Goal: Task Accomplishment & Management: Manage account settings

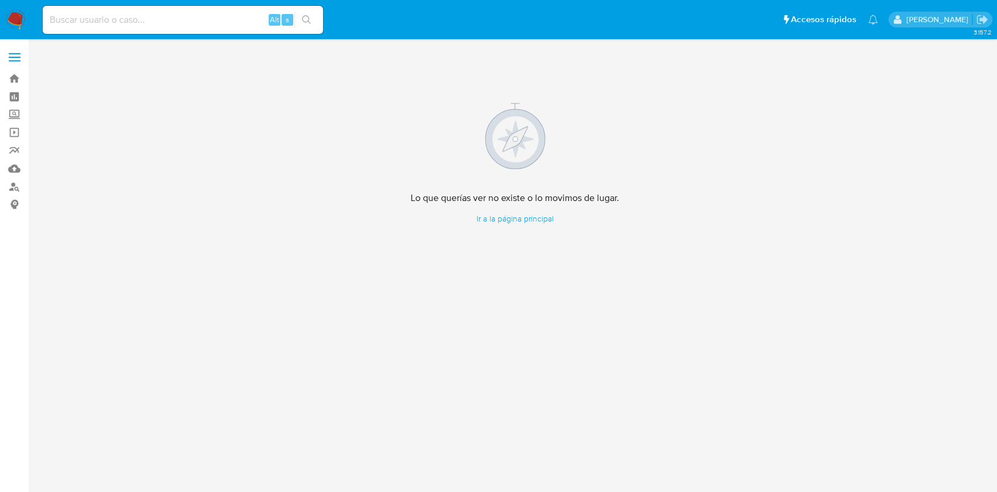
click at [15, 15] on img at bounding box center [16, 20] width 20 height 20
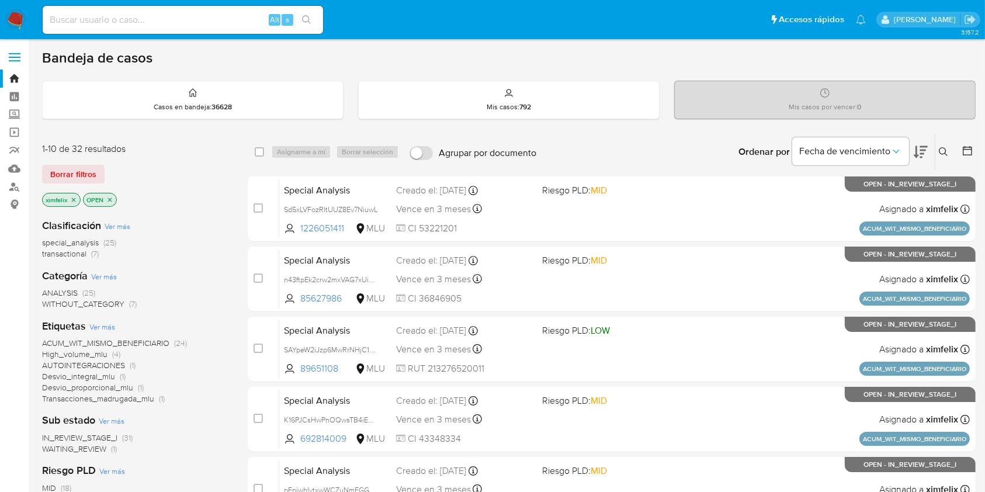
click at [102, 450] on span "WAITING_REVIEW" at bounding box center [74, 449] width 64 height 12
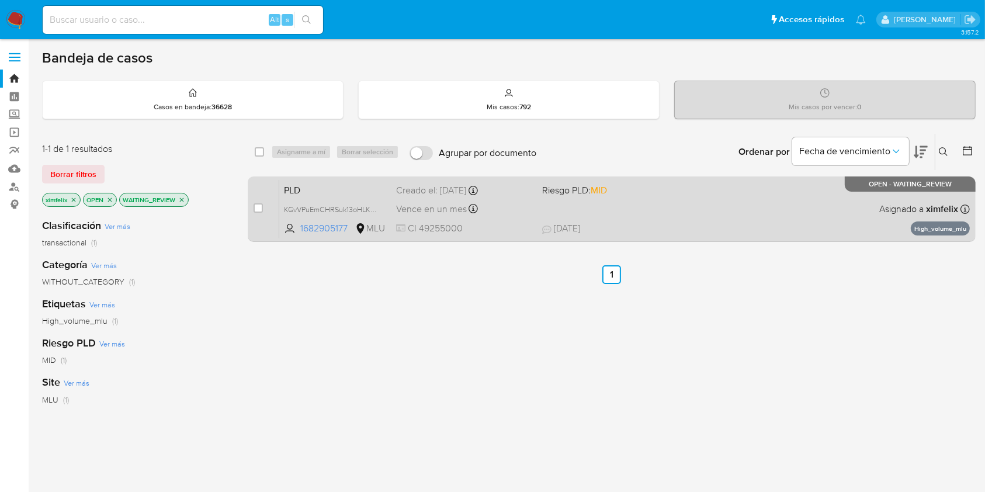
click at [711, 189] on div "PLD KGvVPuEmCHRSuk13oHLKmFJp 1682905177 MLU Riesgo PLD: MID Creado el: 12/07/20…" at bounding box center [624, 208] width 691 height 59
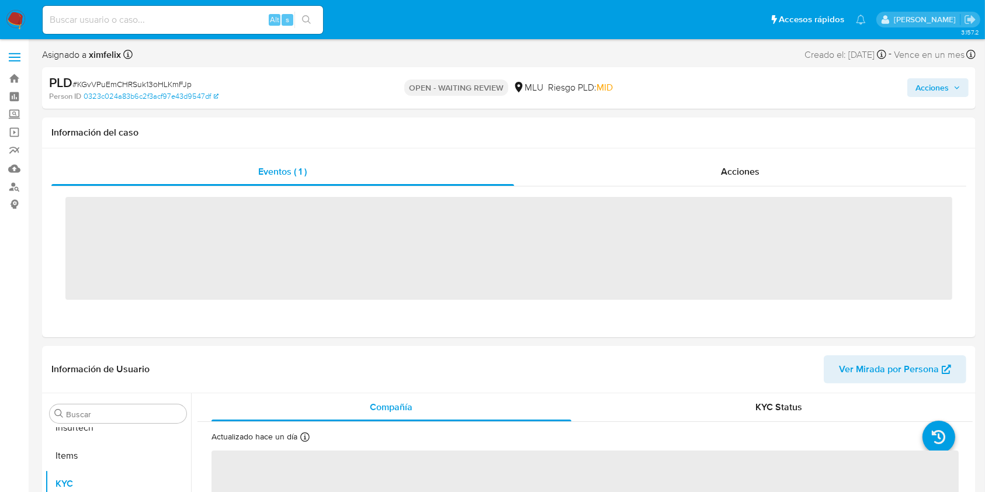
scroll to position [522, 0]
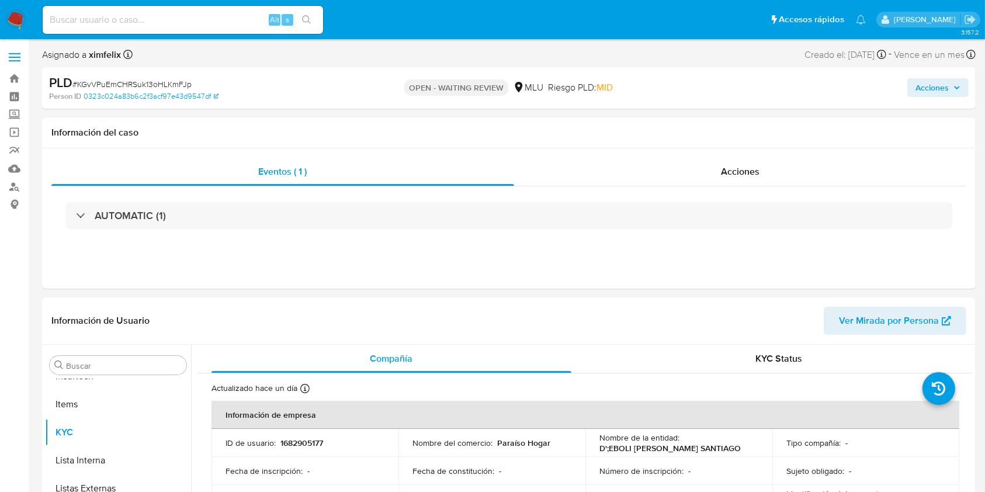
select select "10"
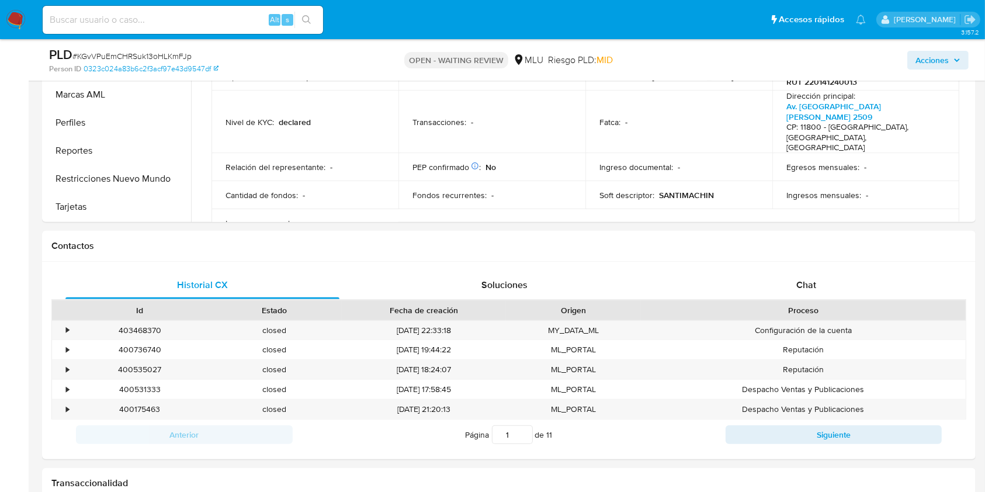
scroll to position [394, 0]
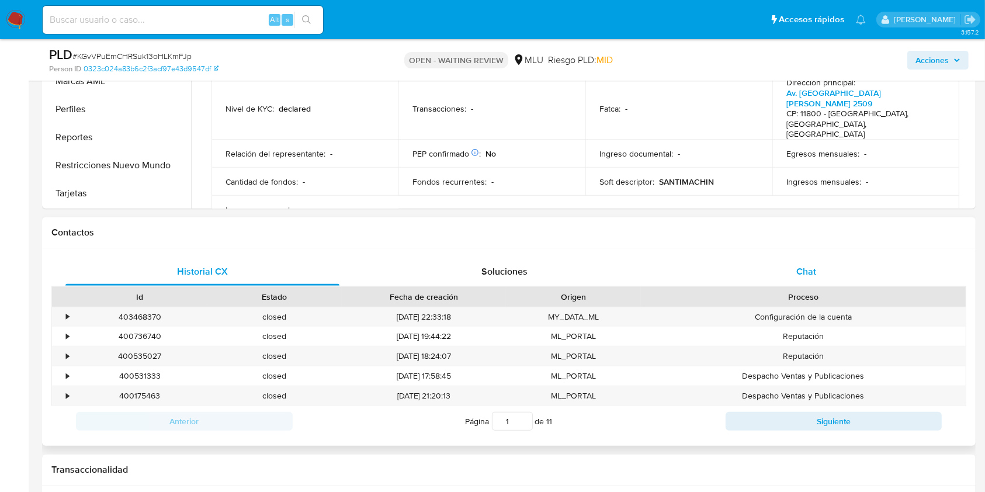
click at [806, 262] on div "Chat" at bounding box center [807, 272] width 274 height 28
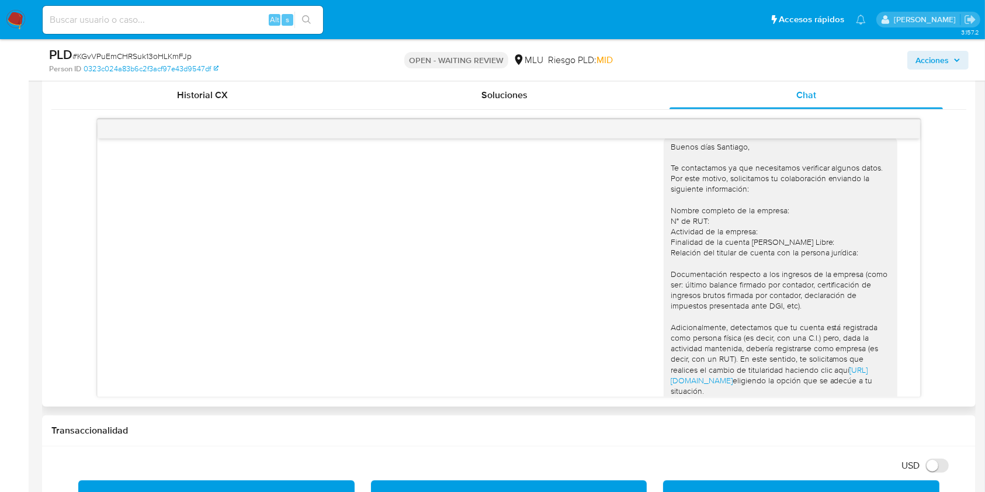
scroll to position [0, 0]
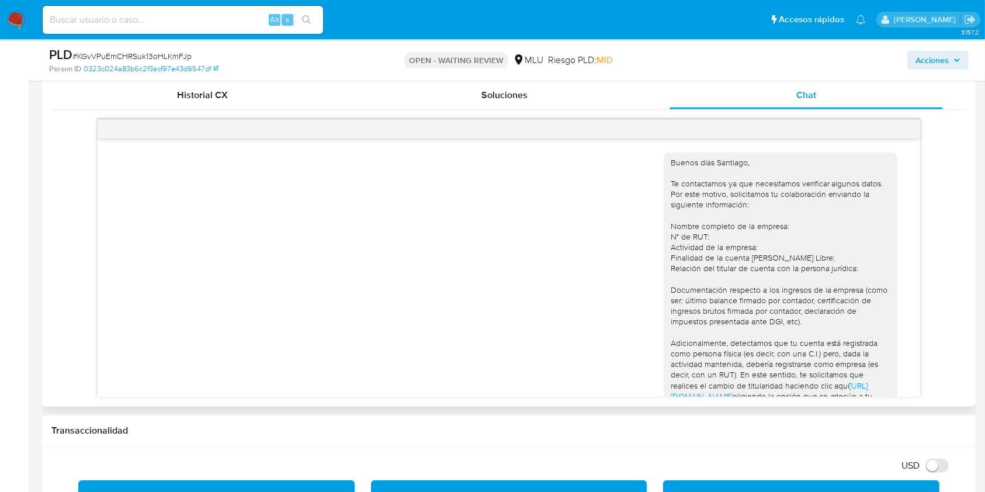
click at [930, 155] on div "Buenos días Santiago, Te contactamos ya que necesitamos verificar algunos datos…" at bounding box center [508, 258] width 915 height 278
click at [669, 56] on div "Acciones" at bounding box center [816, 59] width 303 height 27
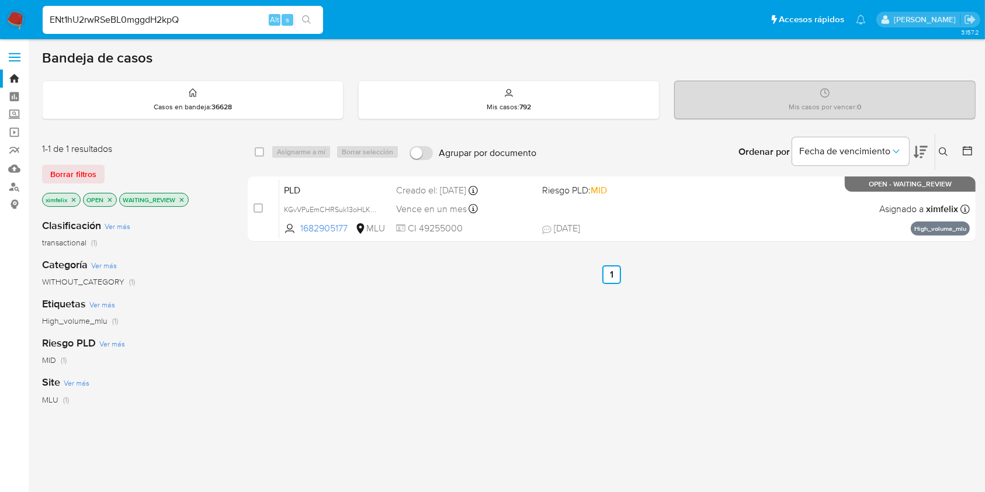
type input "ENt1hU2rwRSeBL0mggdH2kpQ"
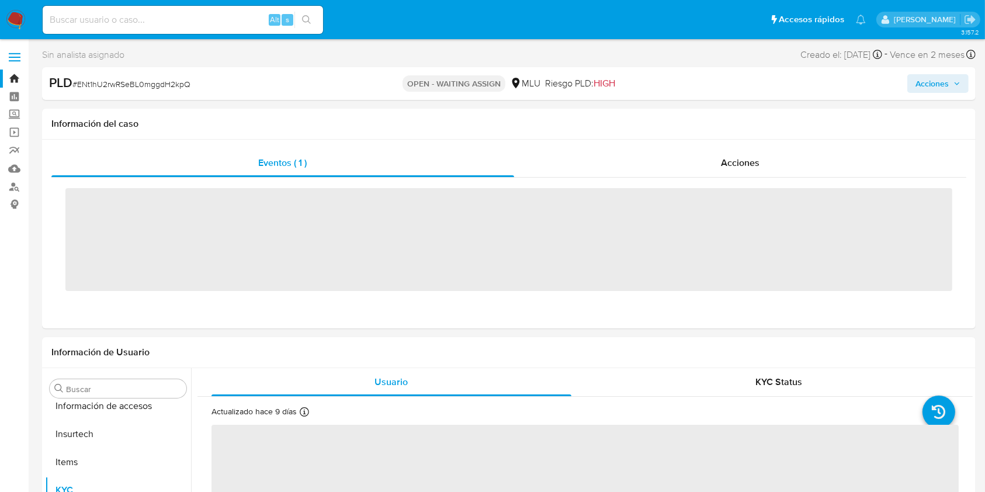
scroll to position [522, 0]
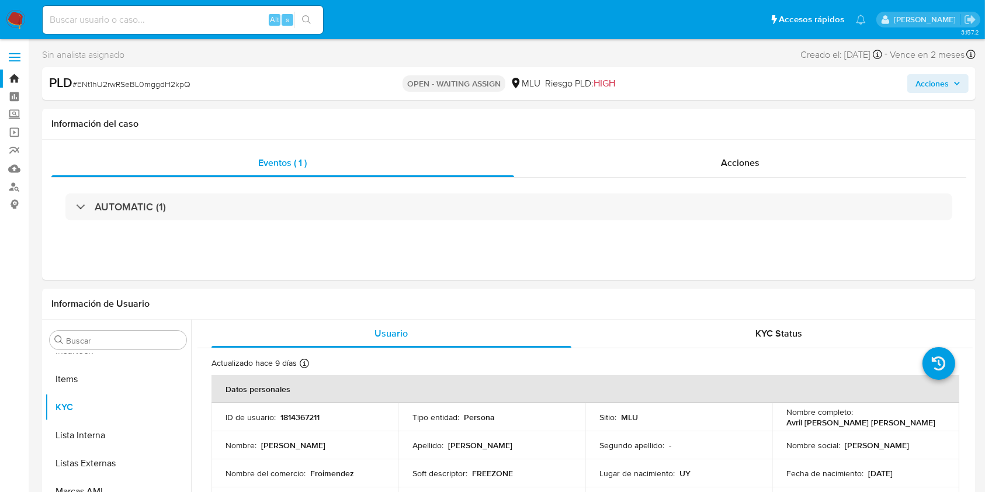
select select "10"
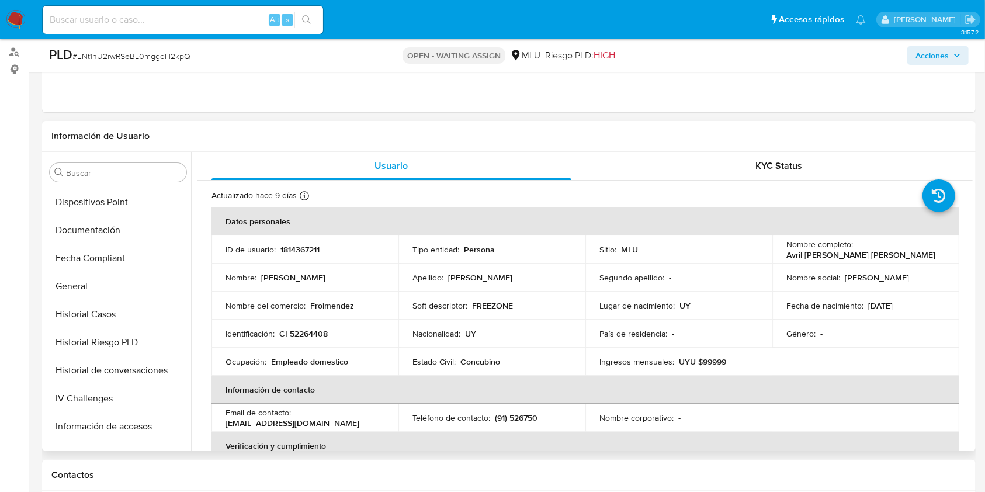
scroll to position [272, 0]
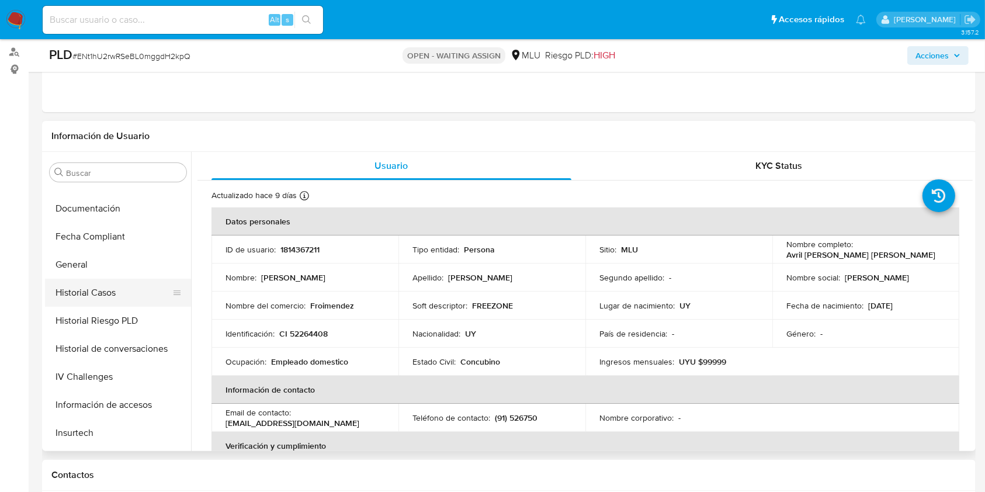
click at [101, 303] on button "Historial Casos" at bounding box center [113, 293] width 137 height 28
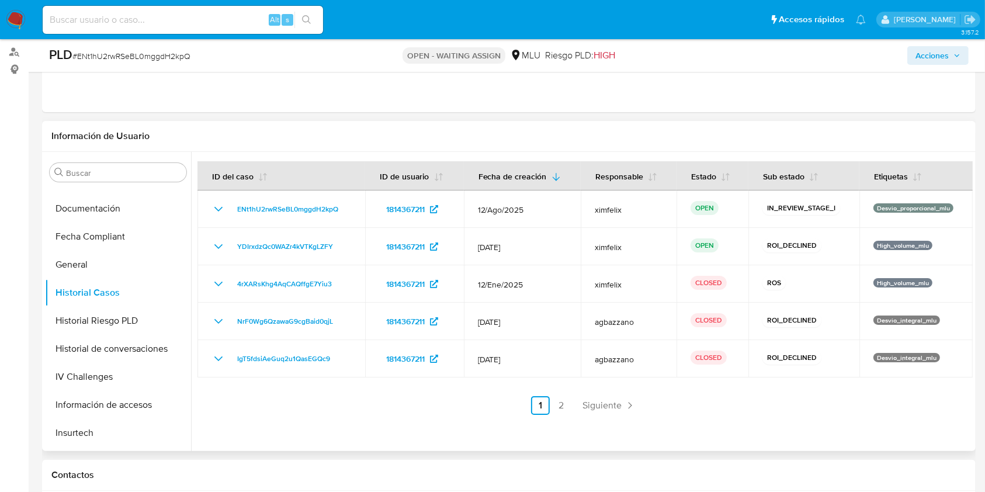
click at [344, 134] on header "Información de Usuario" at bounding box center [508, 136] width 915 height 12
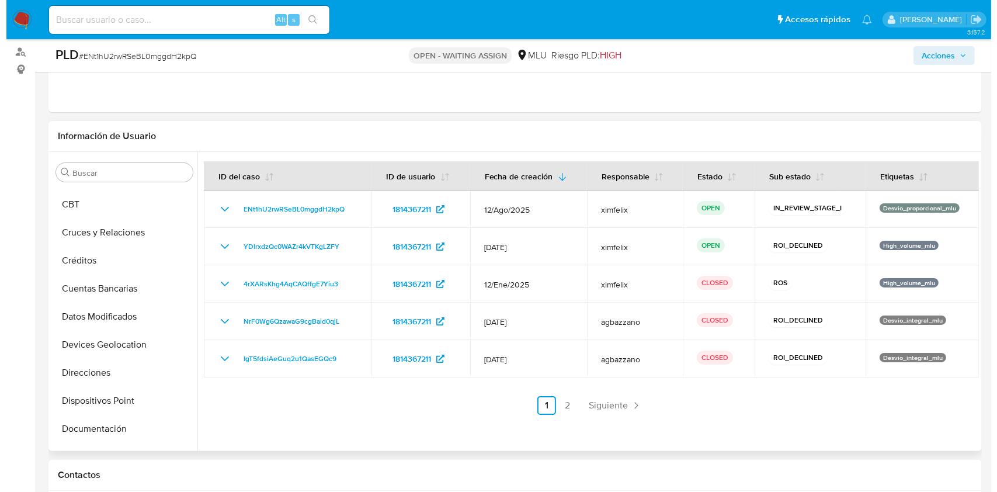
scroll to position [0, 0]
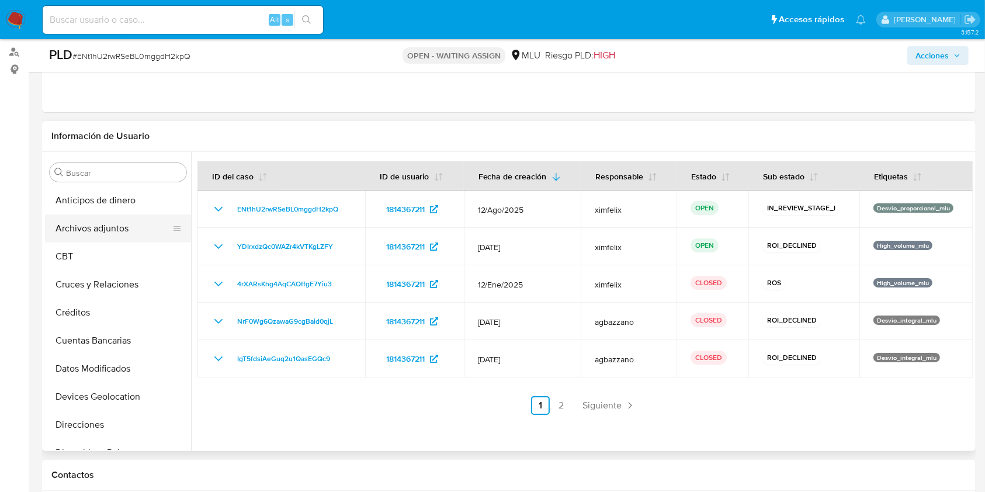
click at [99, 227] on button "Archivos adjuntos" at bounding box center [113, 228] width 137 height 28
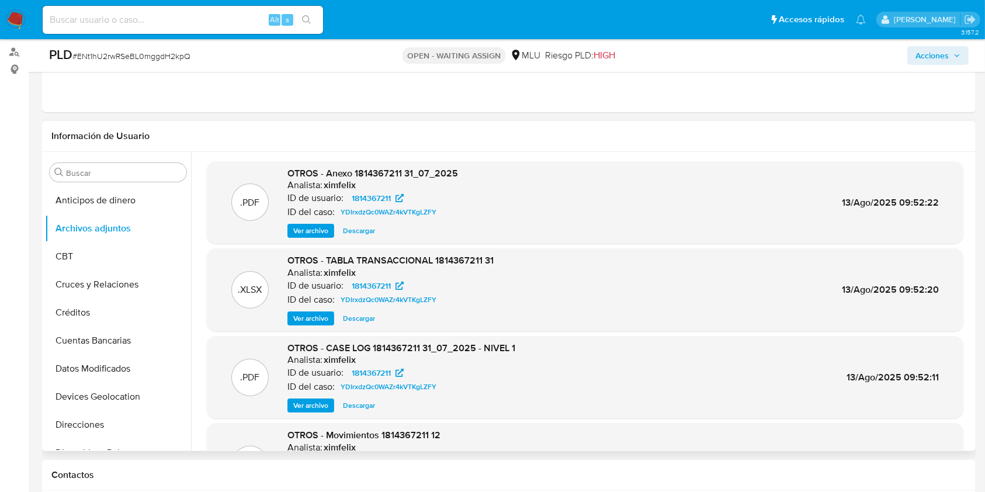
click at [311, 404] on span "Ver archivo" at bounding box center [310, 406] width 35 height 12
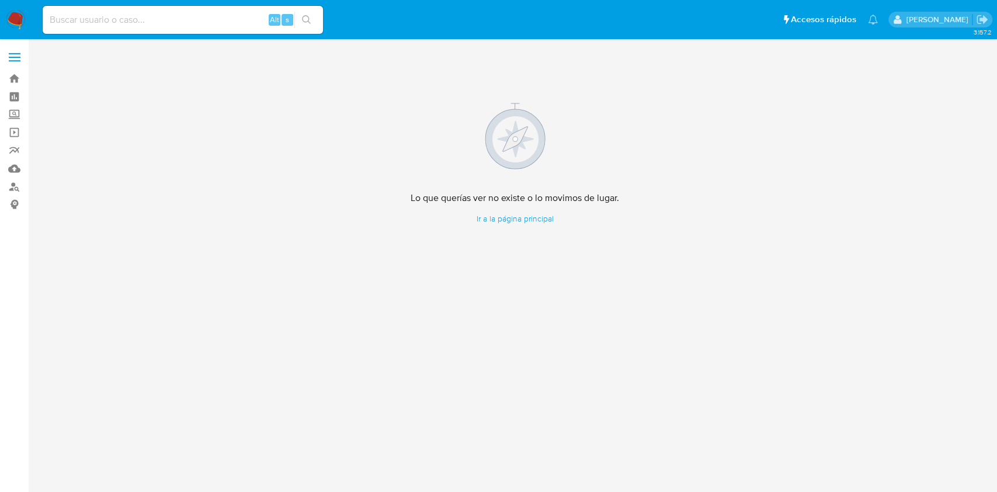
click at [9, 18] on img at bounding box center [16, 20] width 20 height 20
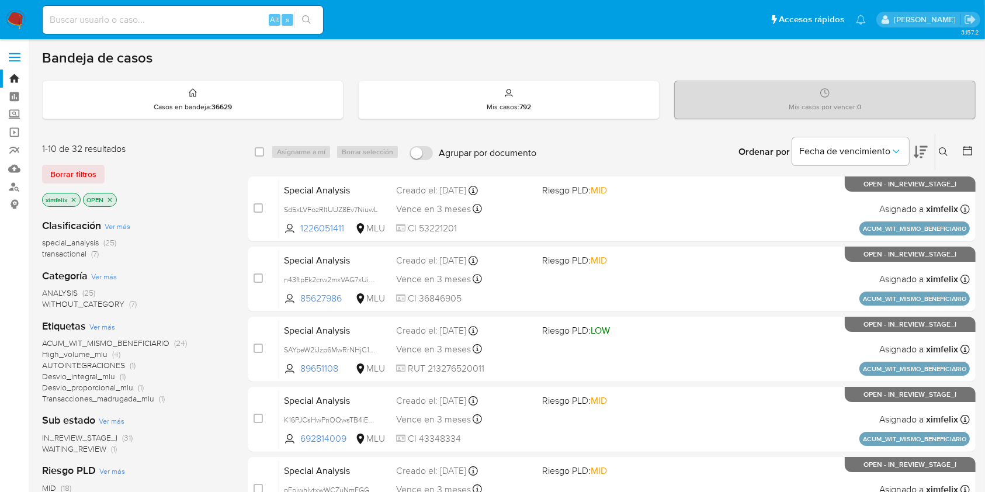
click at [73, 200] on icon "close-filter" at bounding box center [73, 199] width 7 height 7
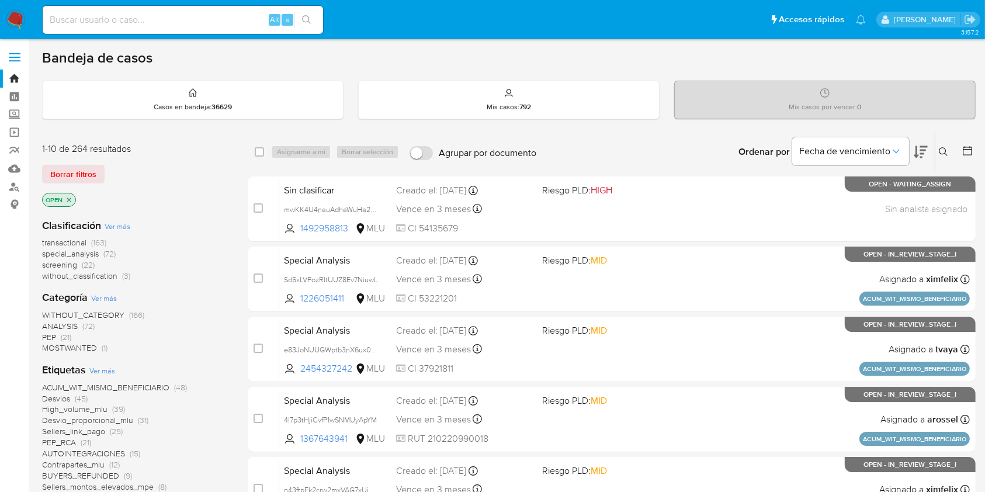
click at [70, 200] on icon "close-filter" at bounding box center [68, 199] width 7 height 7
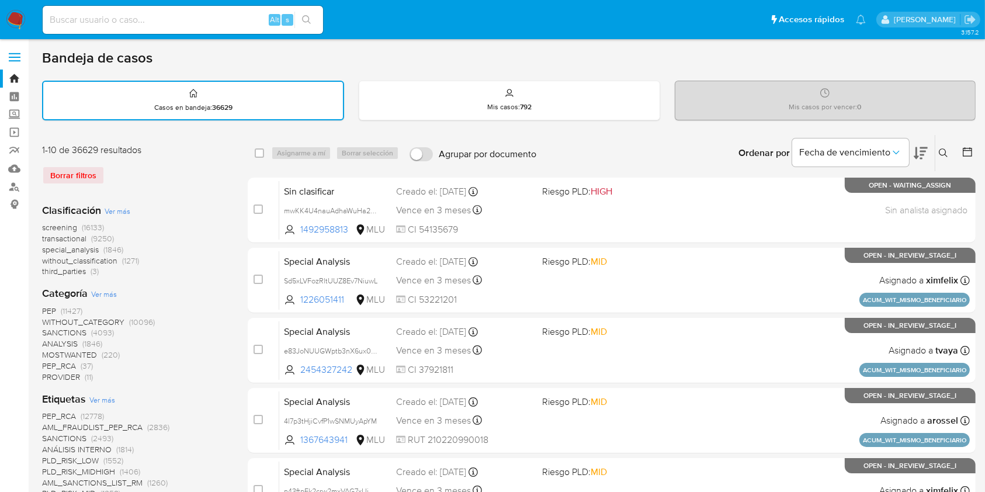
click at [947, 150] on icon at bounding box center [943, 152] width 9 height 9
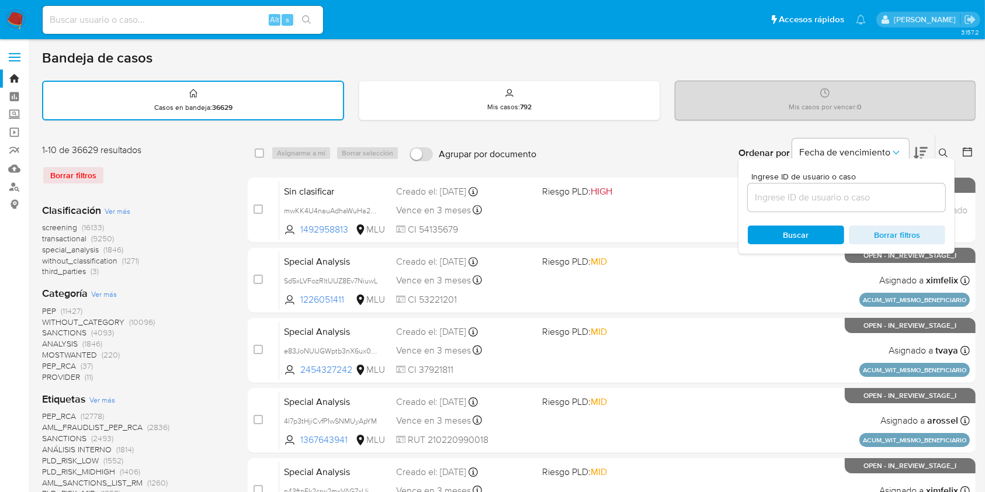
click at [787, 195] on input at bounding box center [846, 197] width 197 height 15
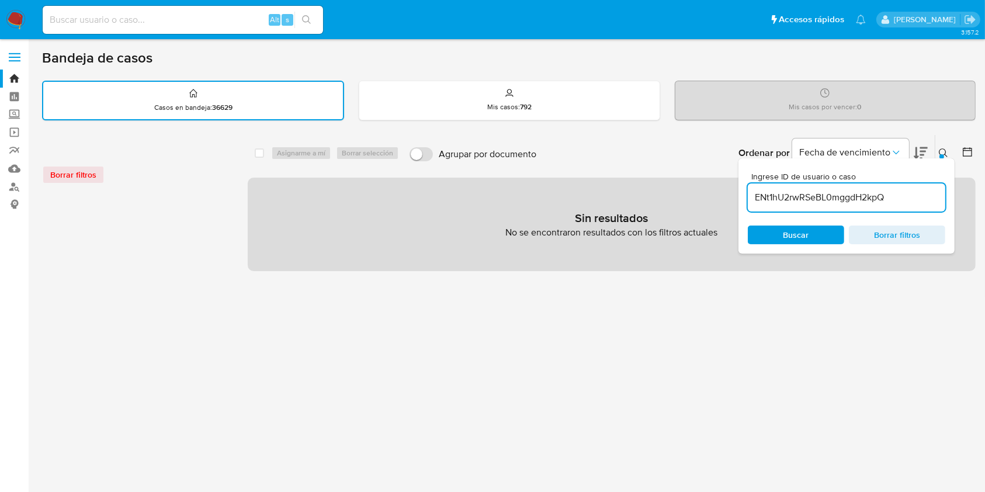
click at [897, 196] on input "ENt1hU2rwRSeBL0mggdH2kpQ" at bounding box center [846, 197] width 197 height 15
type input "ENt1hU2rwRSeBL0mggdH2kpQ"
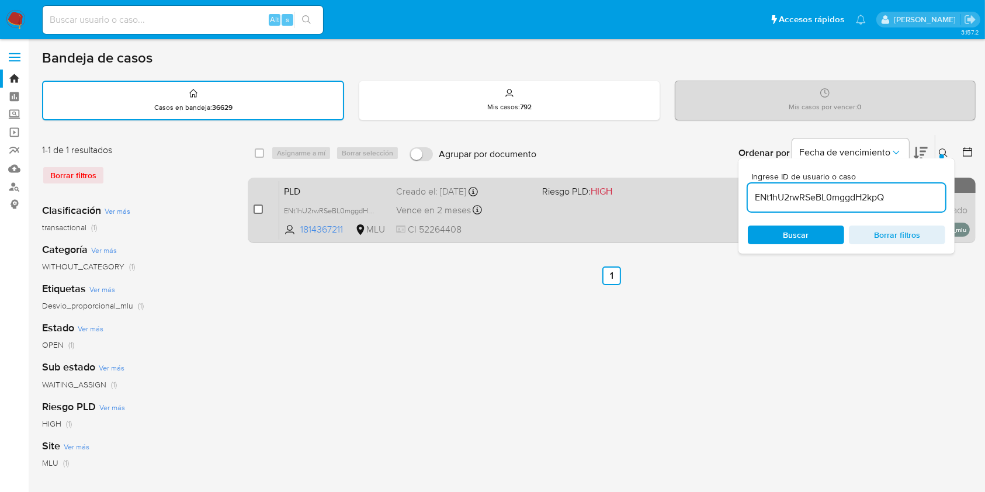
click at [256, 212] on input "checkbox" at bounding box center [258, 208] width 9 height 9
checkbox input "true"
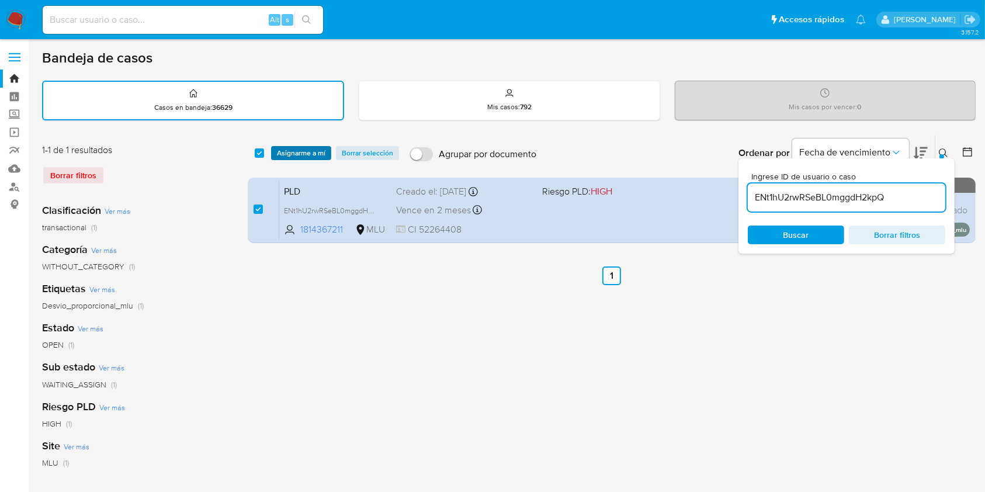
click at [304, 152] on span "Asignarme a mí" at bounding box center [301, 153] width 48 height 12
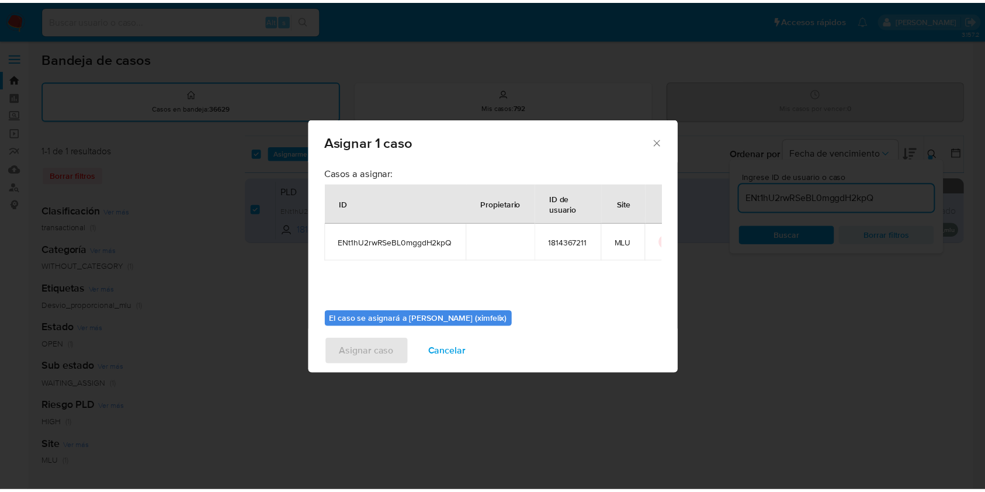
scroll to position [60, 0]
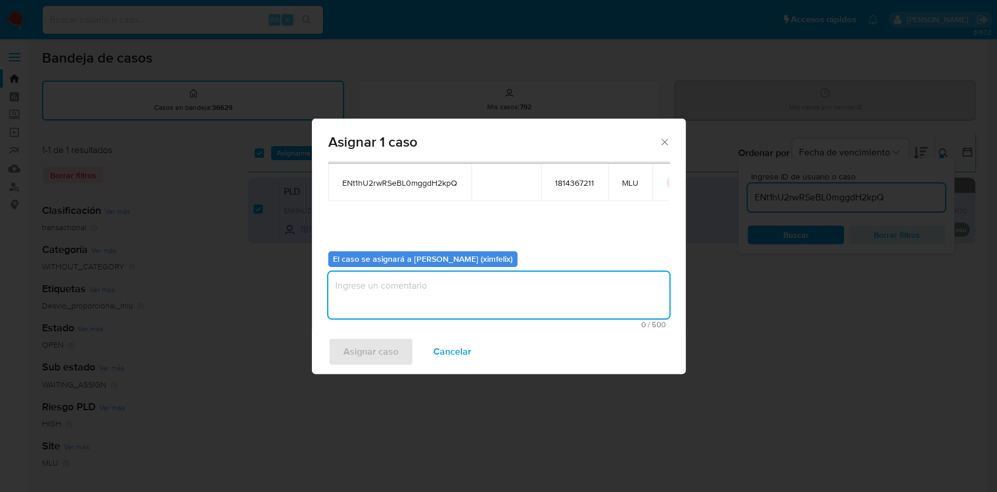
click at [453, 308] on textarea "assign-modal" at bounding box center [498, 295] width 341 height 47
click at [359, 350] on span "Asignar caso" at bounding box center [371, 352] width 55 height 26
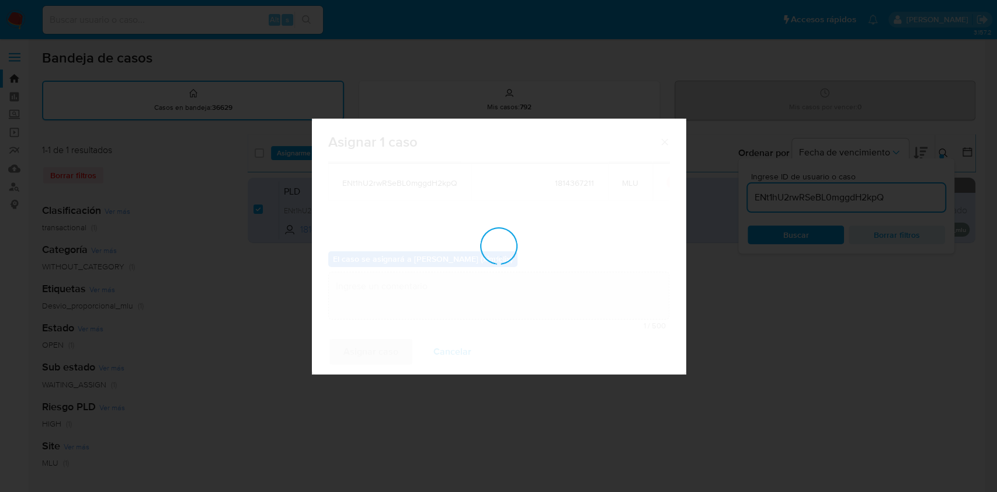
checkbox input "false"
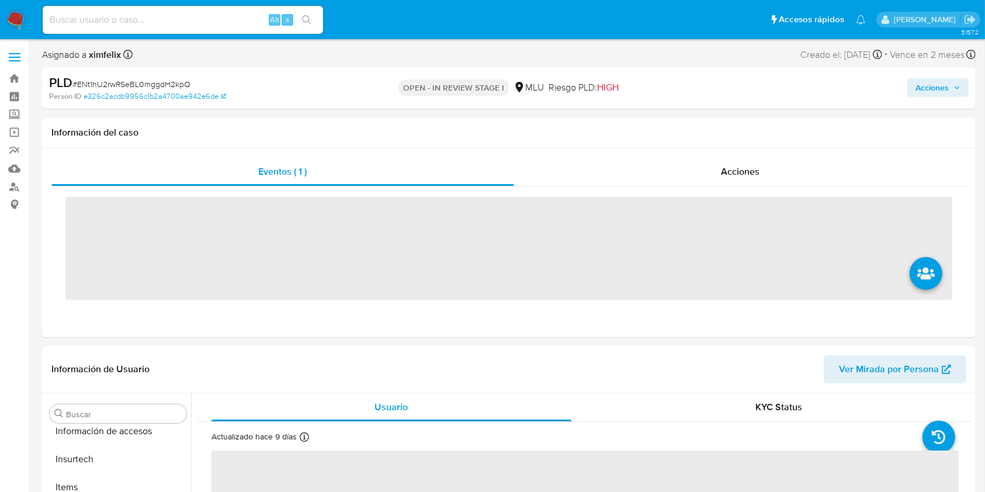
scroll to position [522, 0]
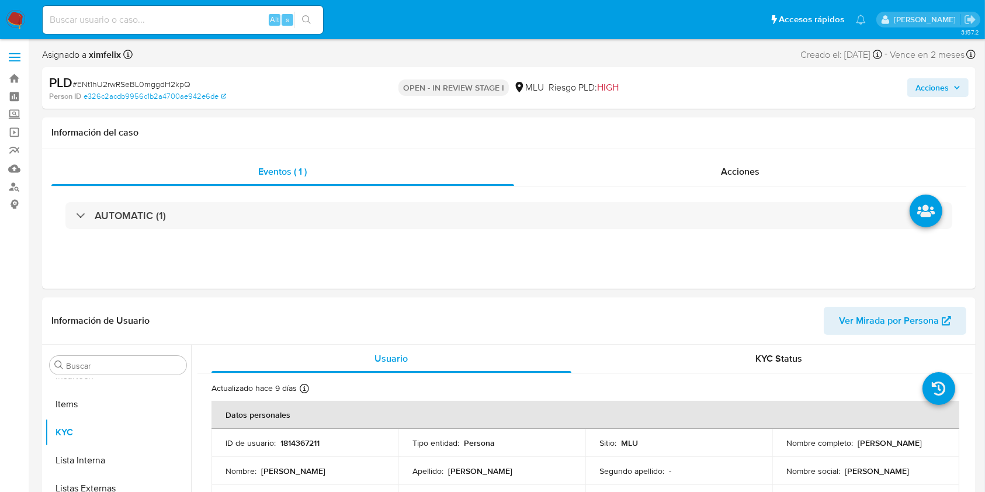
select select "10"
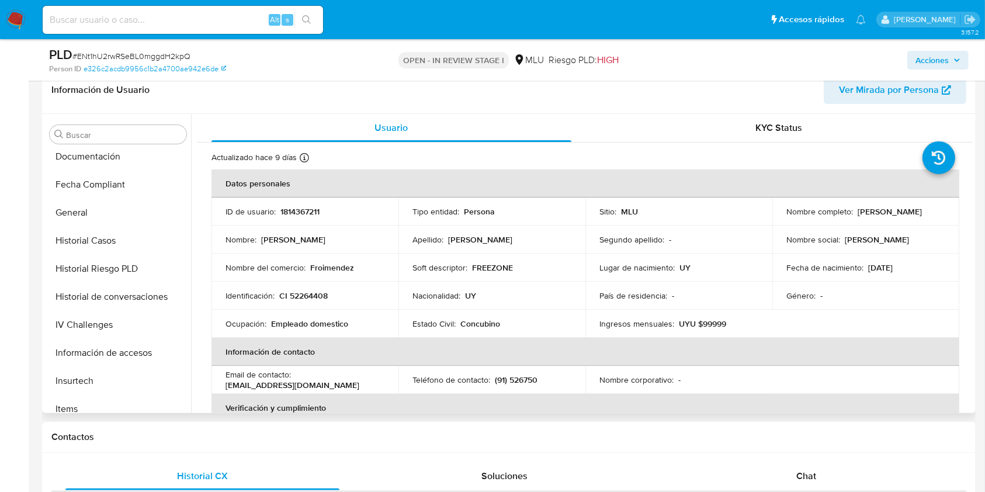
scroll to position [282, 0]
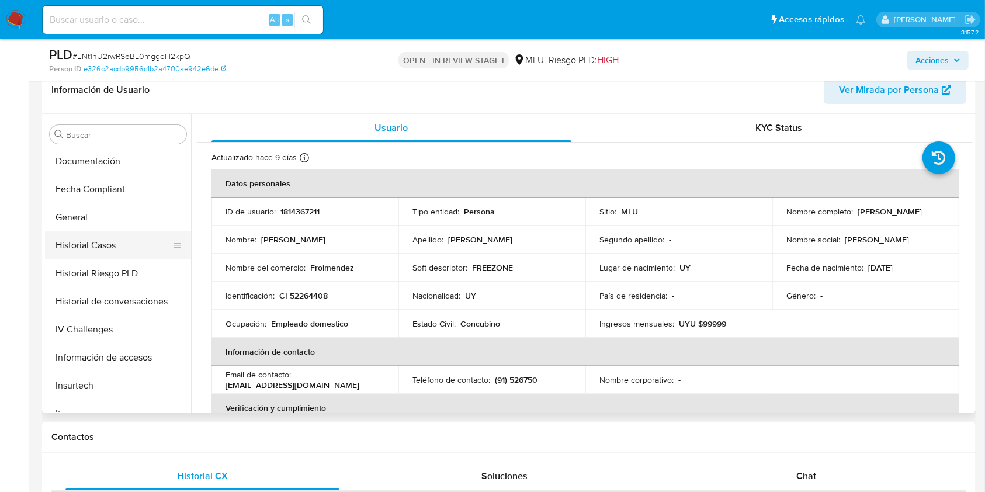
click at [112, 241] on button "Historial Casos" at bounding box center [113, 245] width 137 height 28
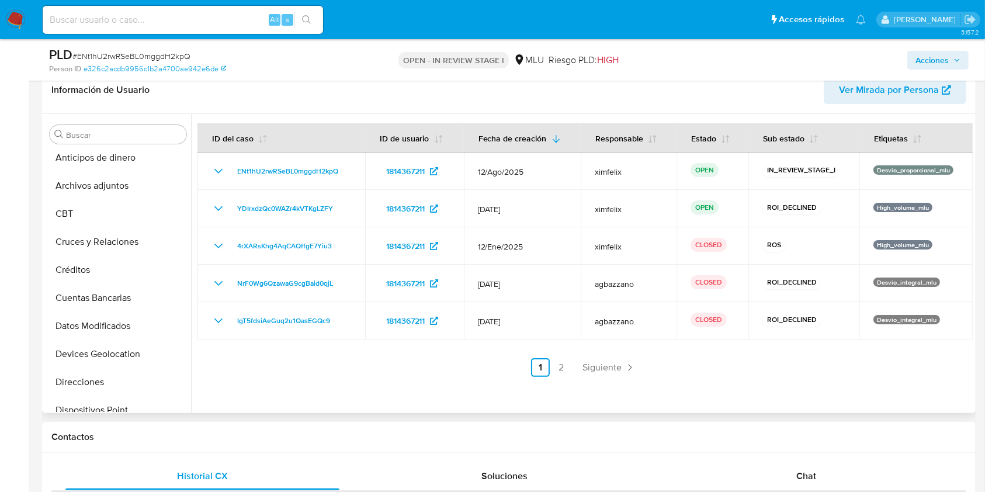
scroll to position [0, 0]
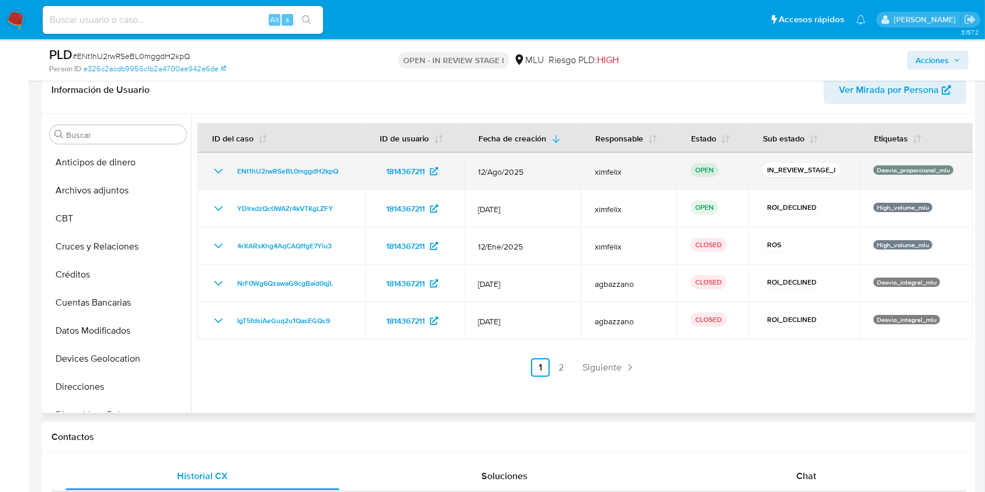
drag, startPoint x: 344, startPoint y: 171, endPoint x: 229, endPoint y: 175, distance: 114.6
click at [229, 175] on div "ENt1hU2rwRSeBL0mggdH2kpQ" at bounding box center [282, 171] width 140 height 14
drag, startPoint x: 449, startPoint y: 169, endPoint x: 382, endPoint y: 175, distance: 67.4
click at [382, 175] on div "1814367211" at bounding box center [414, 171] width 71 height 19
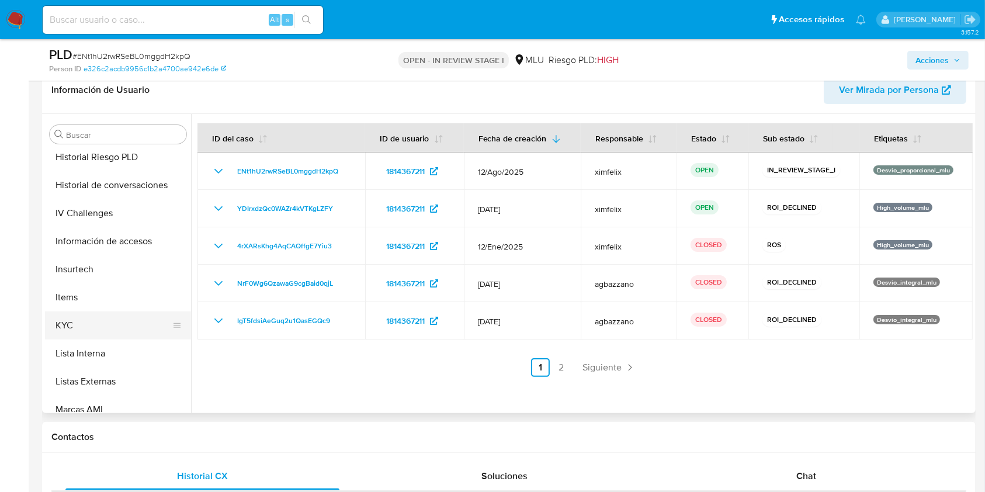
scroll to position [402, 0]
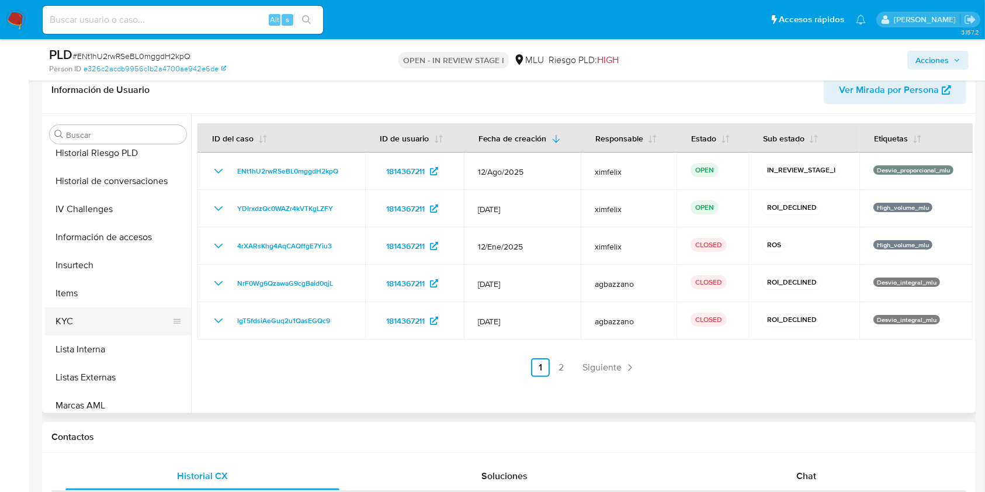
click at [100, 321] on button "KYC" at bounding box center [113, 321] width 137 height 28
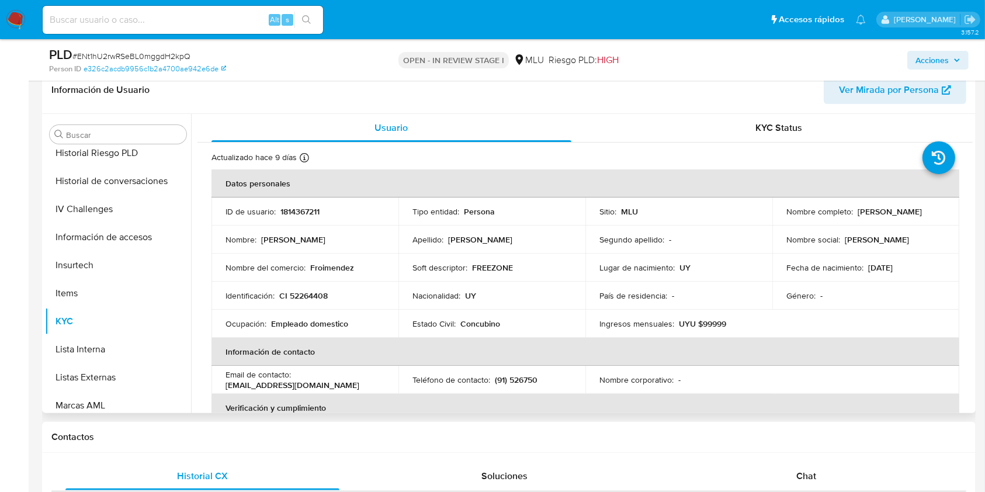
drag, startPoint x: 888, startPoint y: 217, endPoint x: 776, endPoint y: 219, distance: 112.2
click at [776, 219] on td "Nombre completo : Avril Alison Mendez Omar" at bounding box center [865, 211] width 187 height 28
copy p "Avril [PERSON_NAME] [PERSON_NAME]"
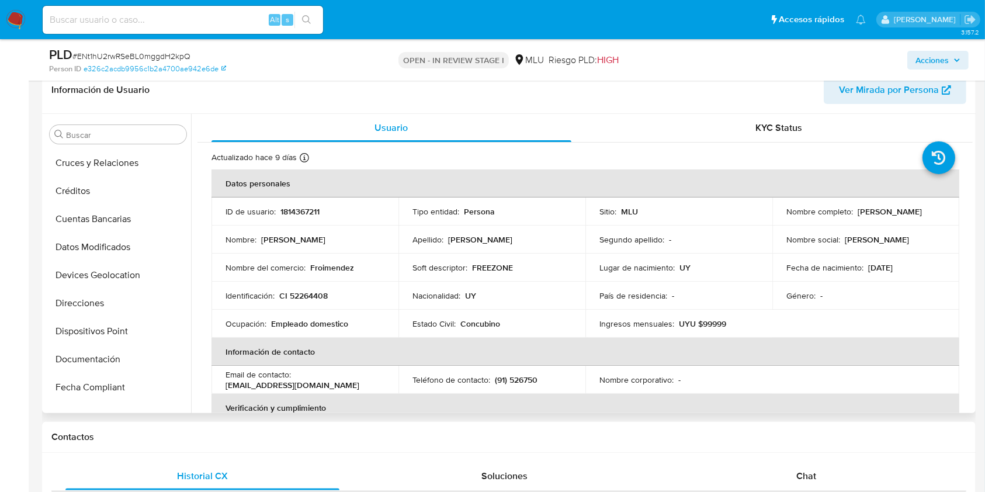
scroll to position [0, 0]
click at [102, 250] on button "Cruces y Relaciones" at bounding box center [113, 247] width 137 height 28
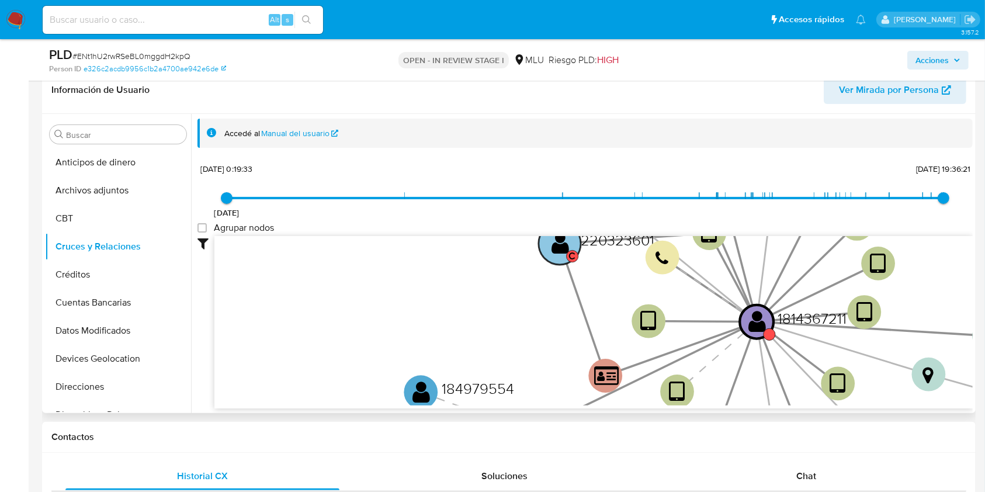
click at [564, 245] on text "" at bounding box center [561, 243] width 18 height 25
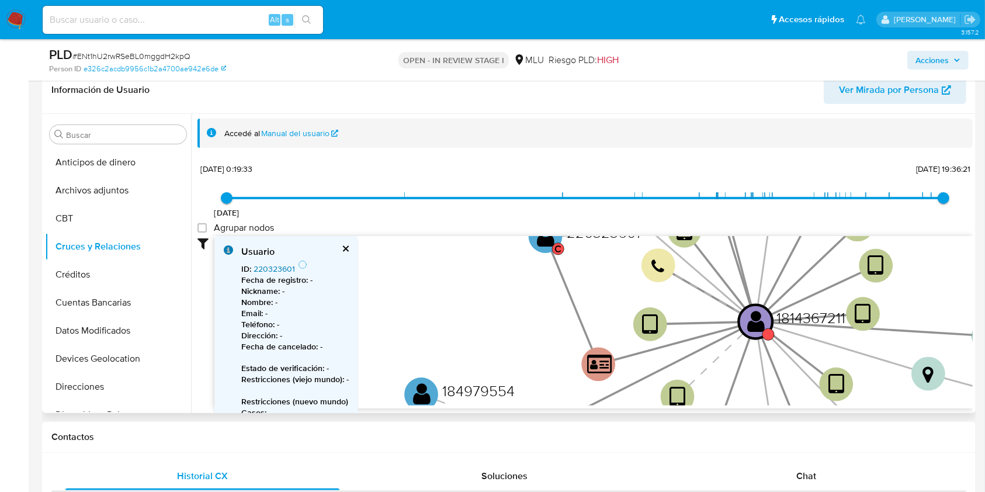
click at [266, 268] on link "220323601" at bounding box center [274, 269] width 41 height 12
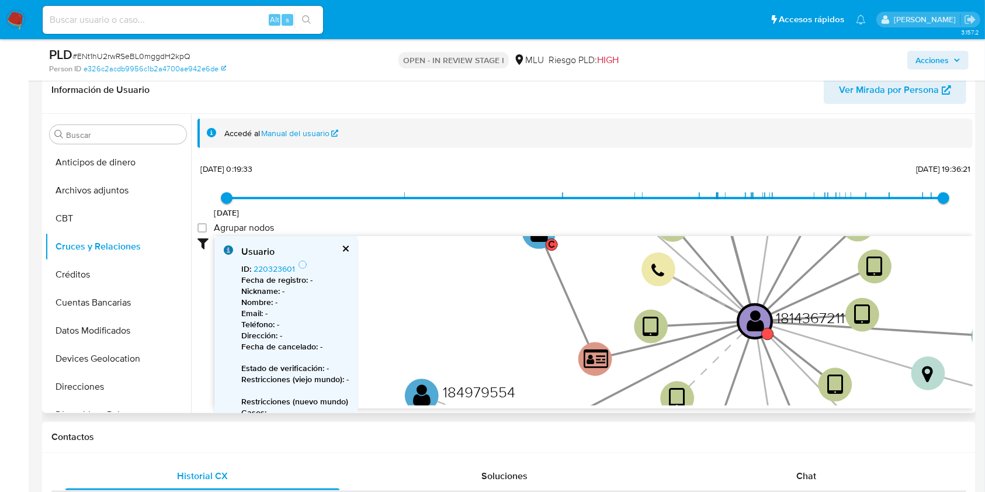
click at [191, 193] on div "Accedé al Manual del usuario 25/7/2021 25/7/2021, 0:19:33 2/9/2025, 19:36:21 Ag…" at bounding box center [582, 263] width 782 height 299
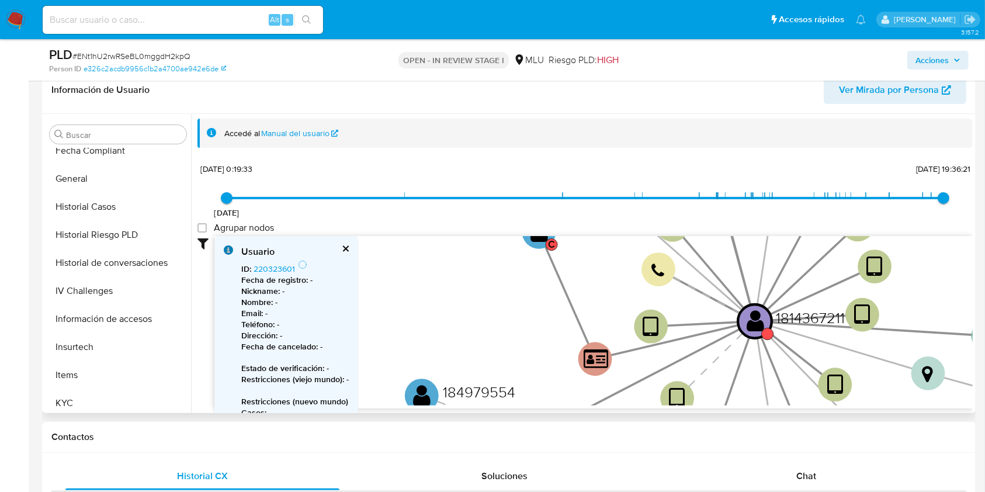
scroll to position [311, 0]
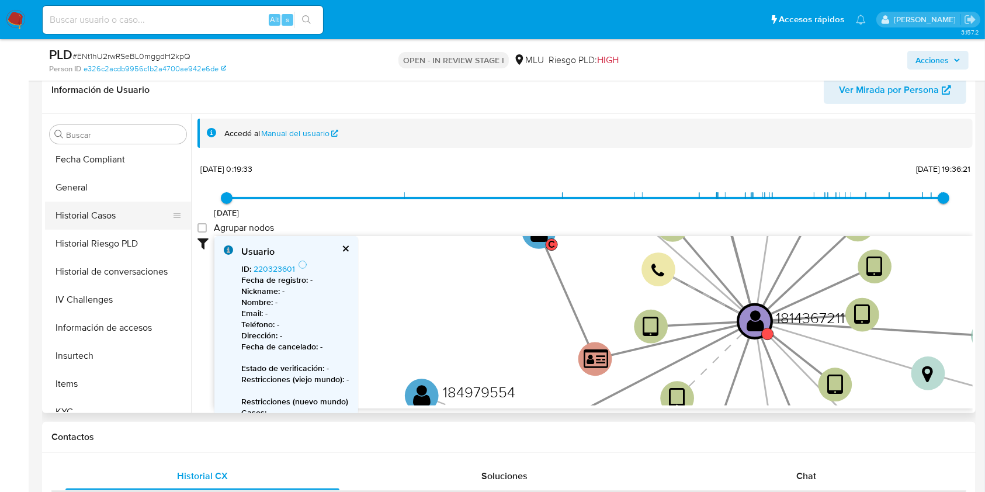
click at [85, 214] on button "Historial Casos" at bounding box center [113, 216] width 137 height 28
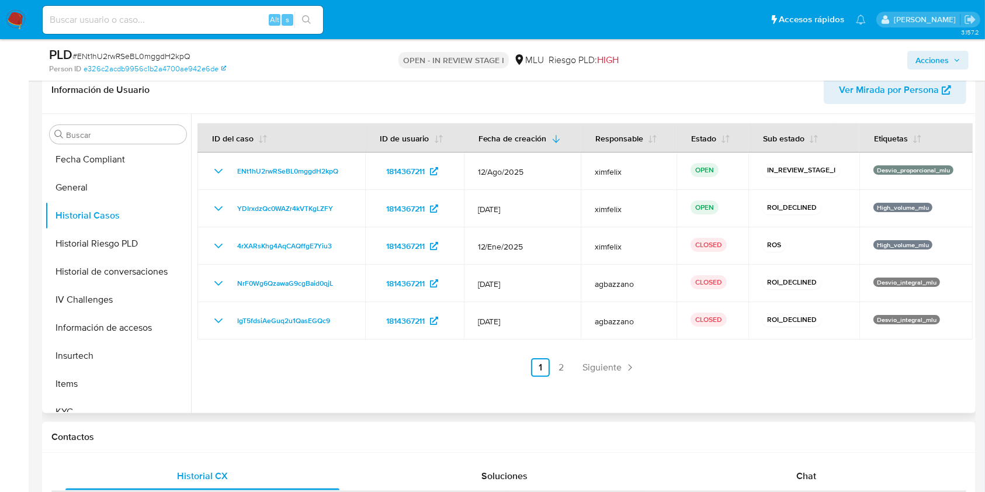
scroll to position [522, 0]
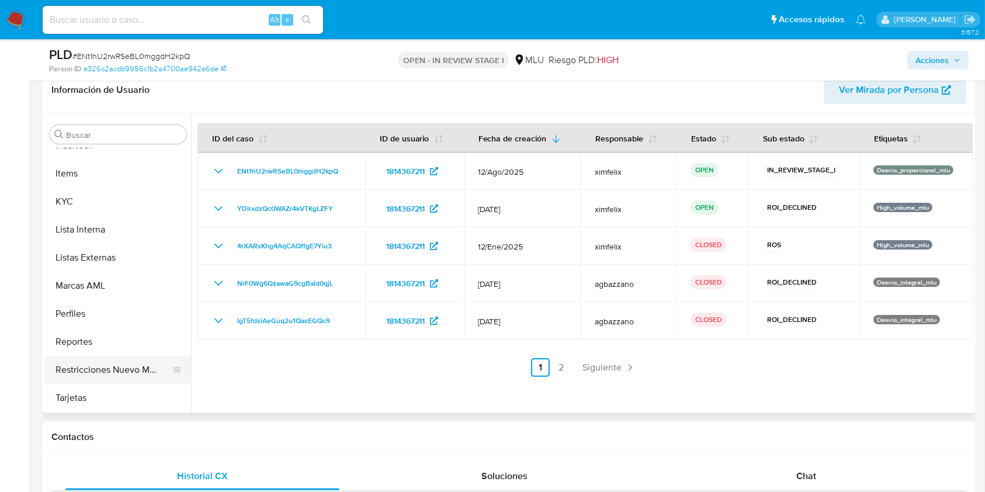
click at [122, 372] on button "Restricciones Nuevo Mundo" at bounding box center [113, 370] width 137 height 28
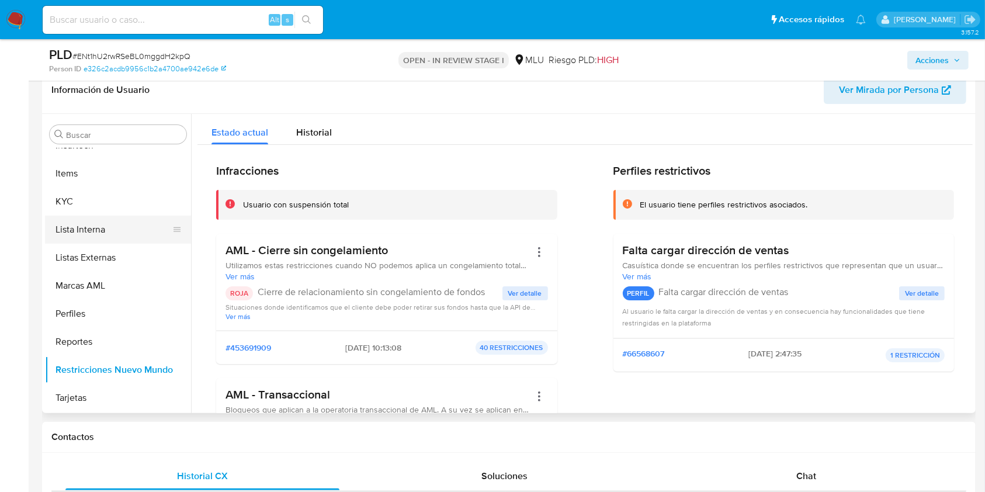
click at [116, 216] on button "Lista Interna" at bounding box center [113, 230] width 137 height 28
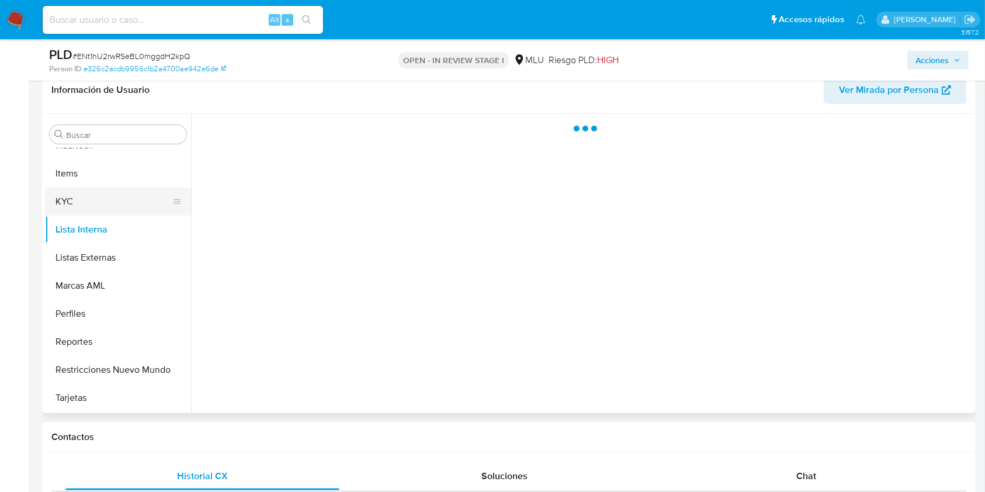
click at [122, 205] on button "KYC" at bounding box center [113, 202] width 137 height 28
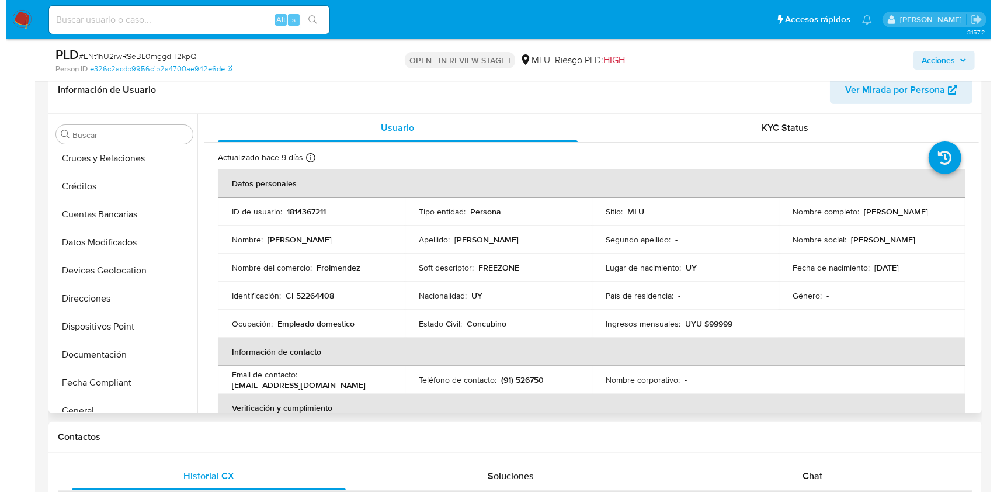
scroll to position [0, 0]
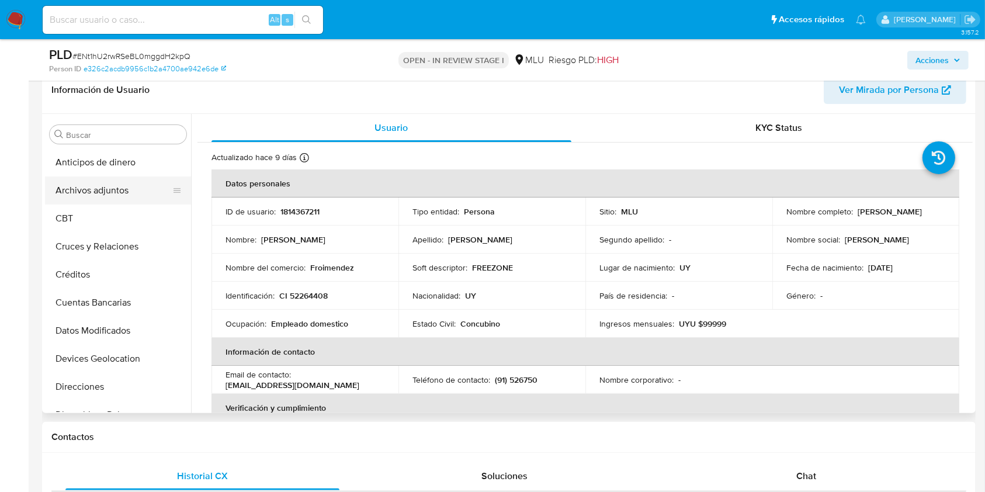
click at [108, 189] on button "Archivos adjuntos" at bounding box center [113, 190] width 137 height 28
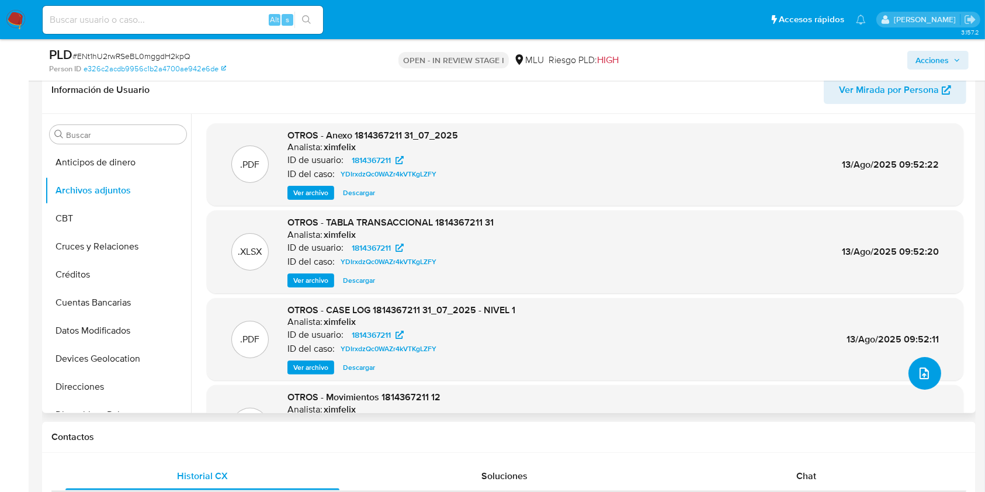
click at [917, 373] on icon "upload-file" at bounding box center [924, 373] width 14 height 14
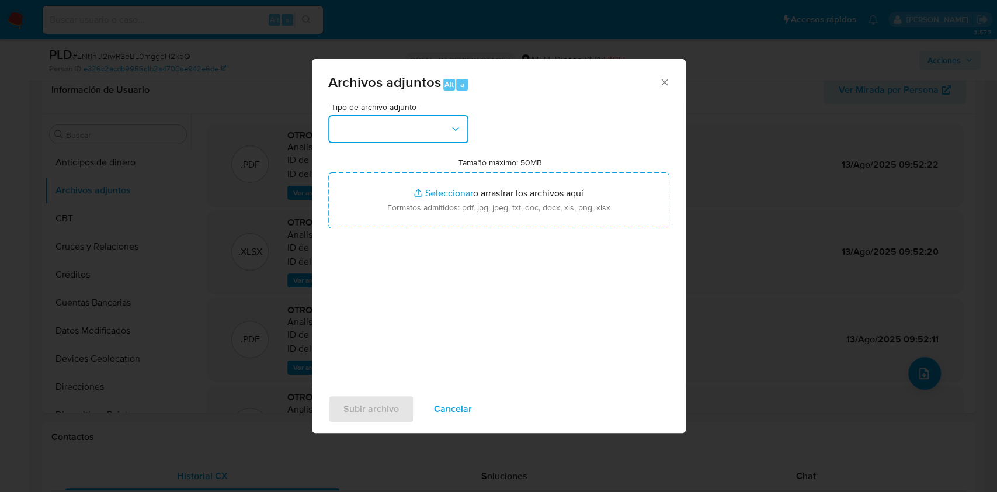
click at [424, 129] on button "button" at bounding box center [398, 129] width 140 height 28
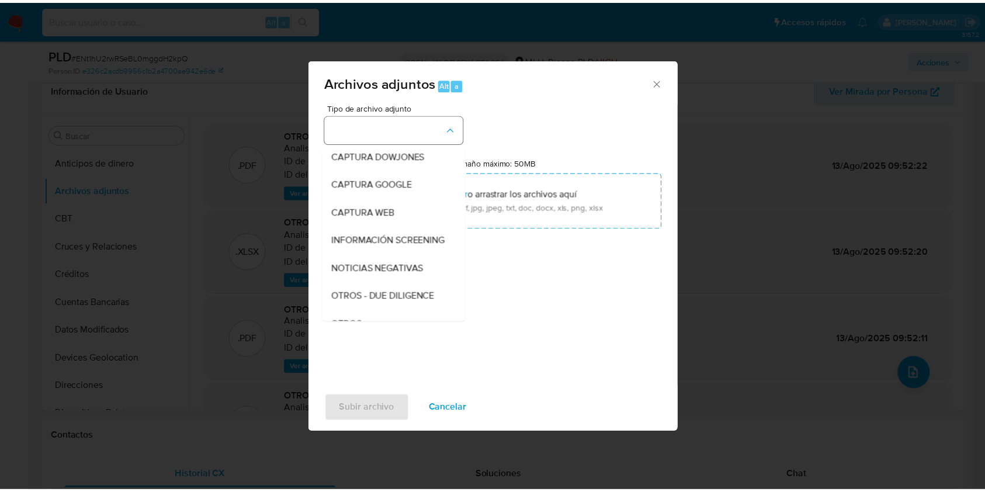
scroll to position [61, 0]
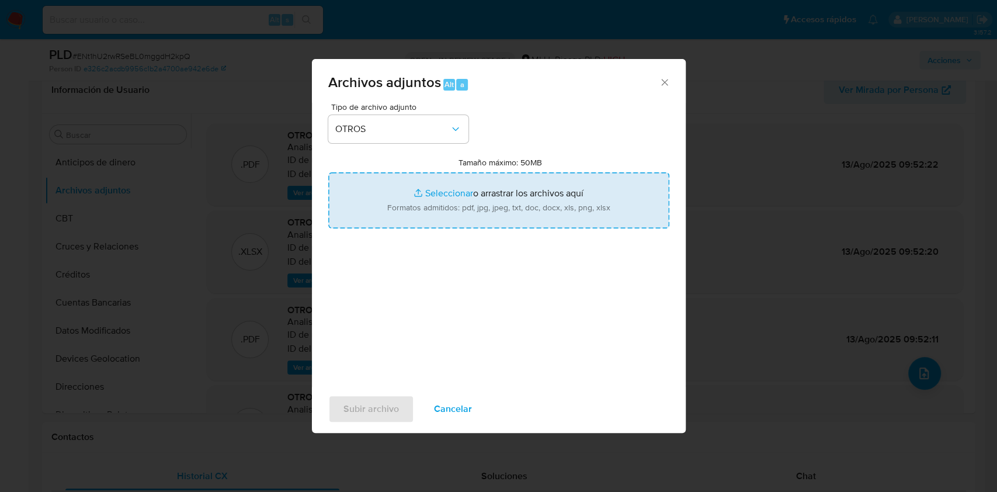
type input "C:\fakepath\CASE LOG 1814367211 04_09_2025 - NIVEL 1.pdf"
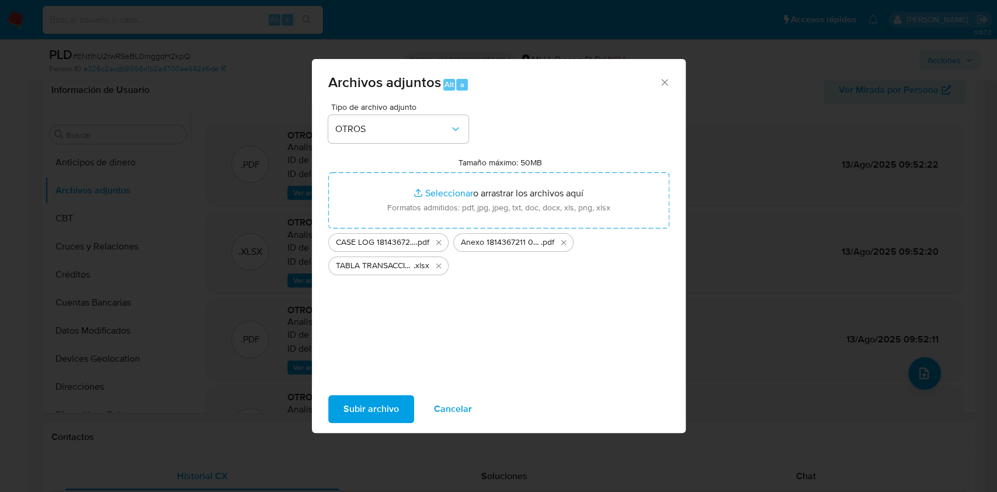
click at [370, 400] on span "Subir archivo" at bounding box center [372, 409] width 56 height 26
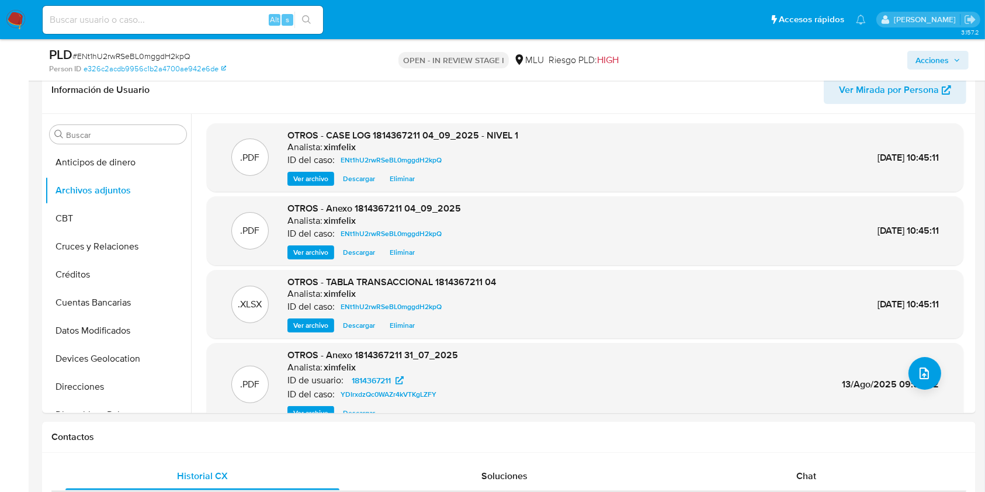
click at [938, 56] on span "Acciones" at bounding box center [932, 60] width 33 height 19
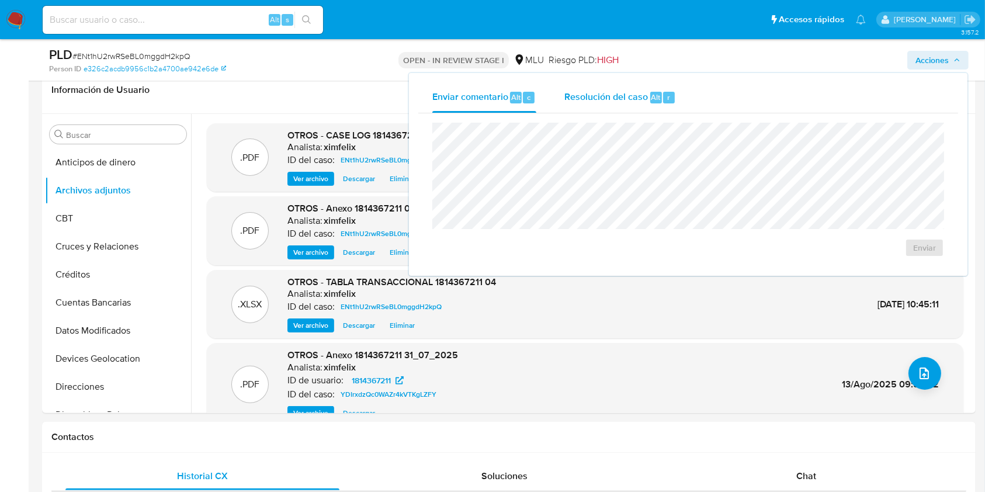
click at [627, 93] on span "Resolución del caso" at bounding box center [606, 96] width 84 height 13
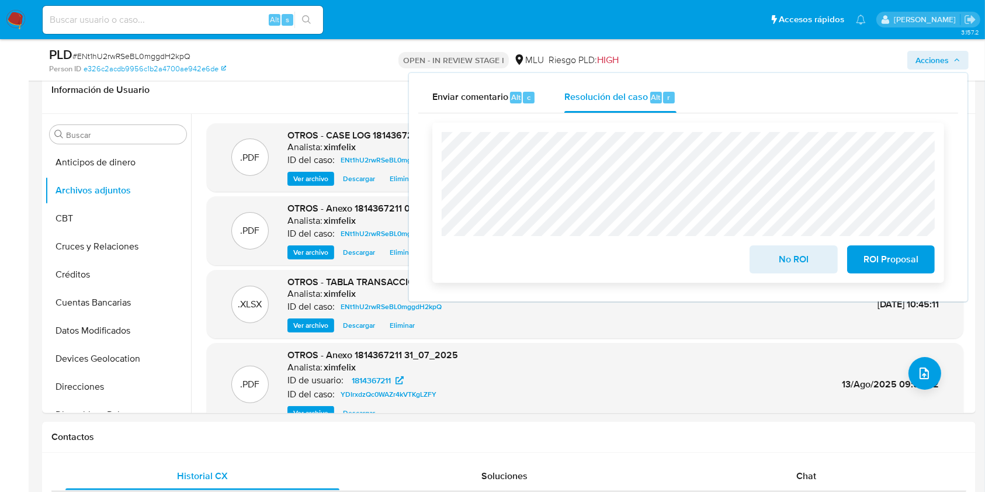
click at [903, 268] on span "ROI Proposal" at bounding box center [890, 260] width 57 height 26
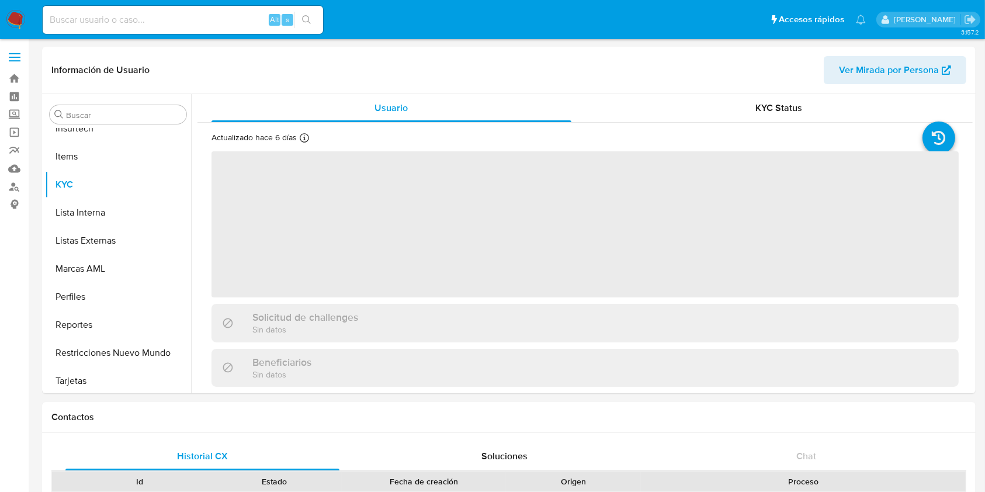
scroll to position [522, 0]
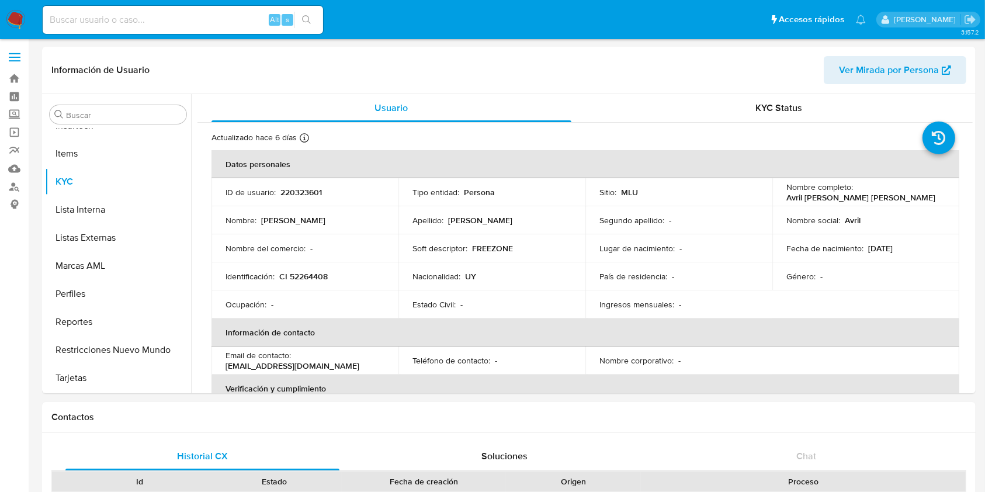
select select "10"
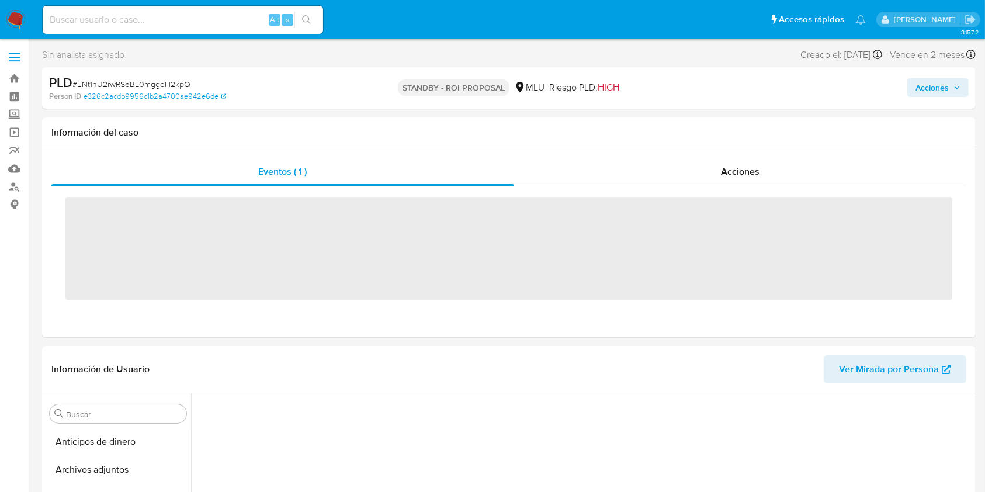
scroll to position [108, 0]
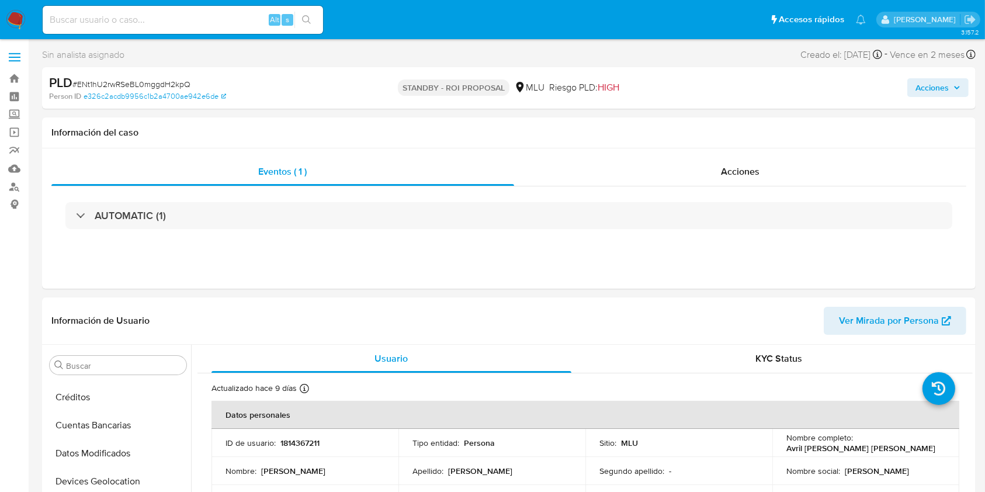
select select "10"
click at [18, 22] on img at bounding box center [16, 20] width 20 height 20
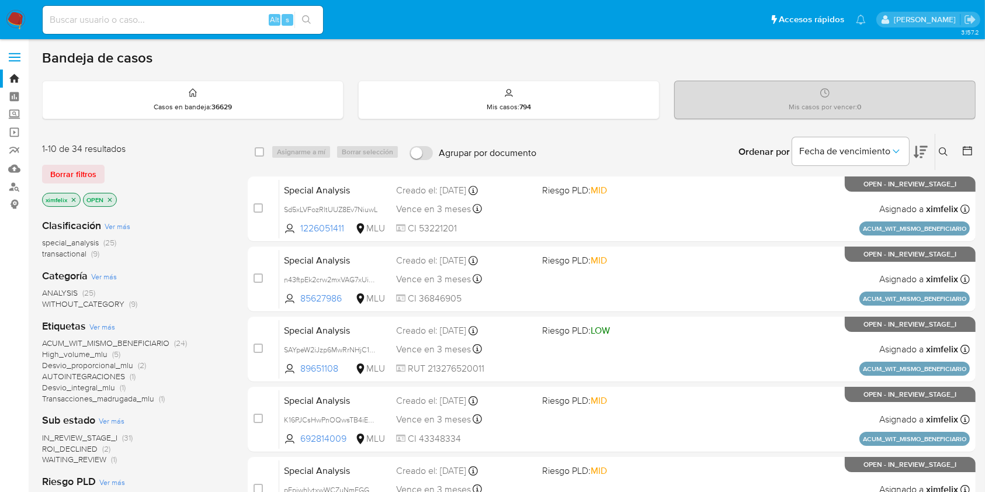
click at [89, 448] on span "ROI_DECLINED" at bounding box center [70, 449] width 56 height 12
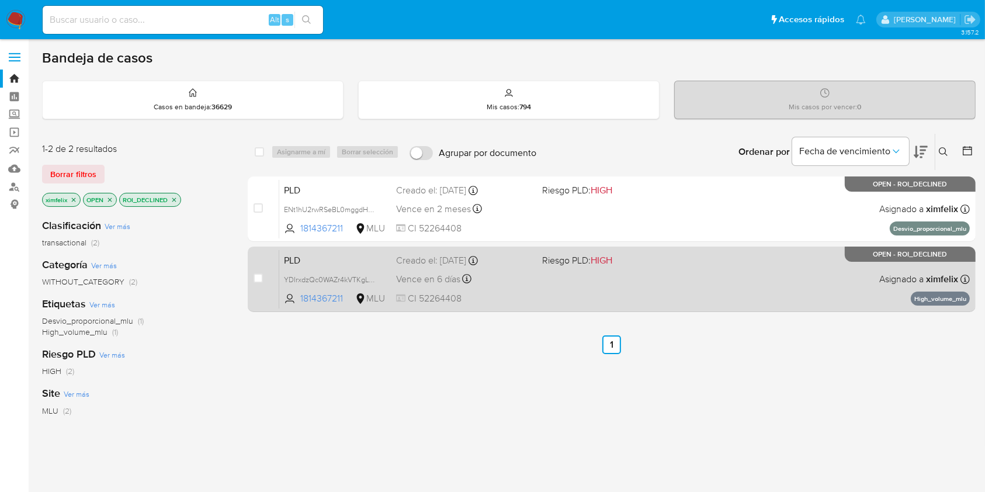
click at [556, 281] on div "PLD YDIrxdzQc0WAZr4kVTKgLZFY 1814367211 MLU Riesgo PLD: HIGH Creado el: 12/06/2…" at bounding box center [624, 278] width 691 height 59
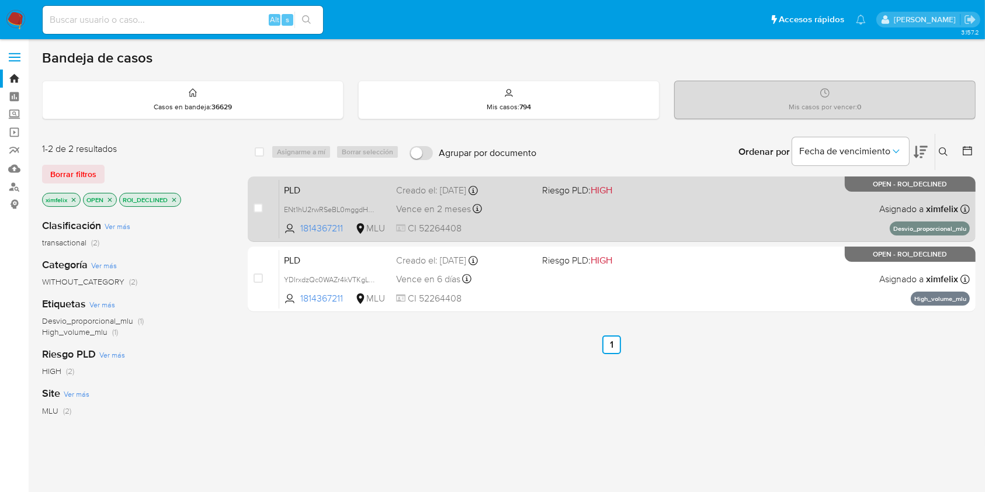
click at [520, 210] on div "Vence en 2 meses Vence el 10/11/2025 06:34:57" at bounding box center [464, 209] width 136 height 16
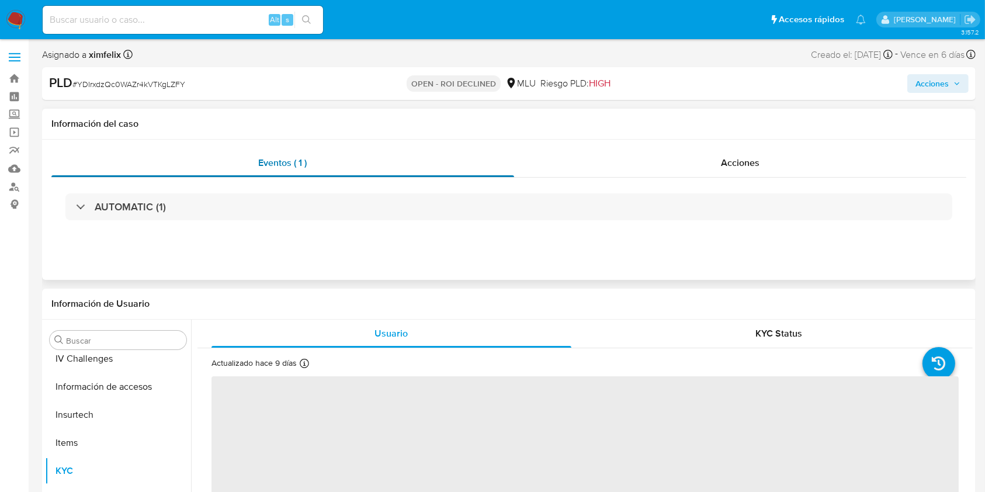
scroll to position [522, 0]
select select "10"
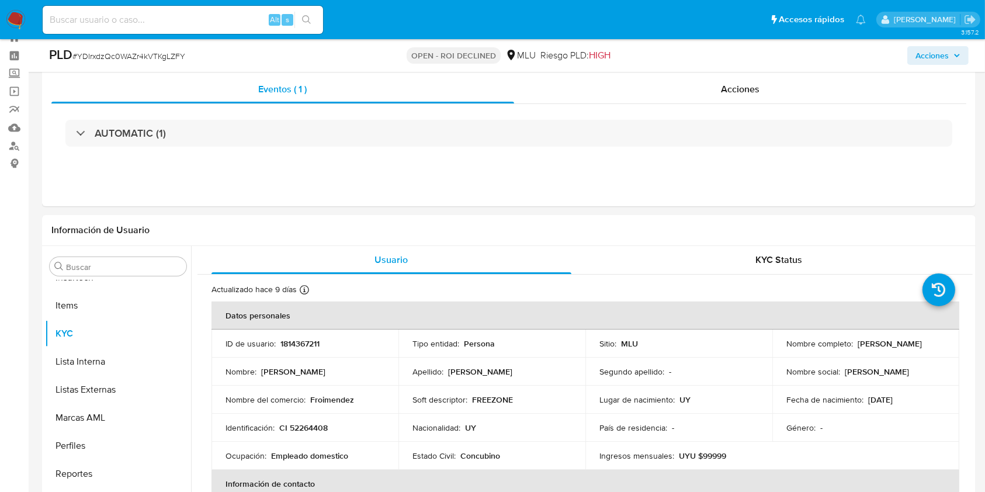
scroll to position [0, 0]
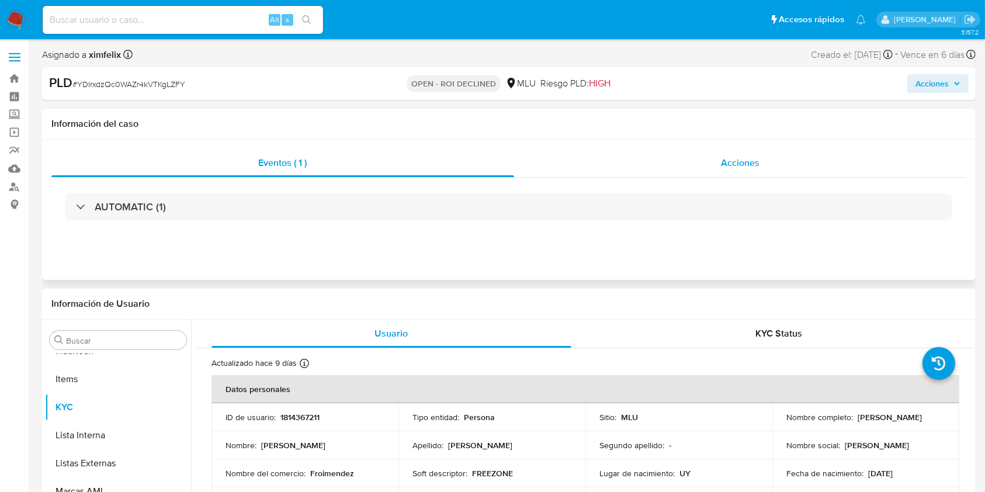
click at [725, 168] on span "Acciones" at bounding box center [740, 162] width 39 height 13
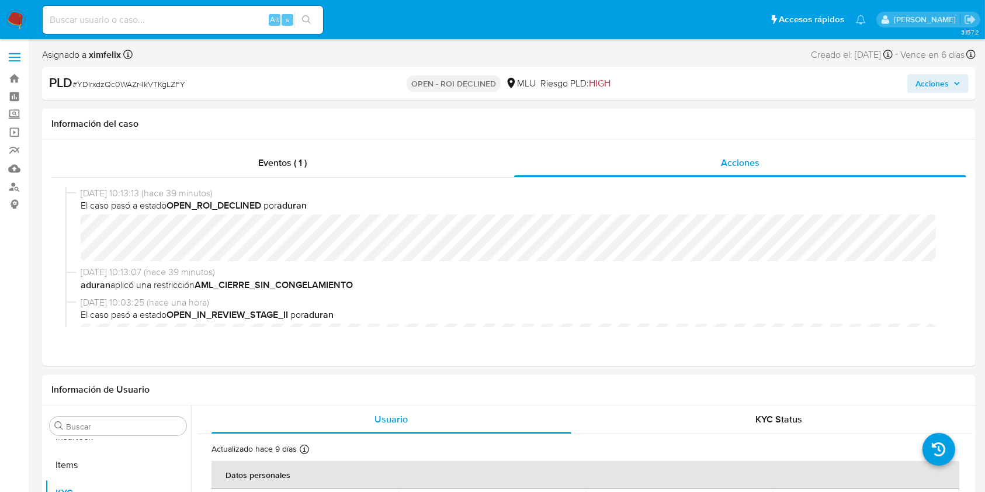
click at [922, 88] on span "Acciones" at bounding box center [932, 83] width 33 height 19
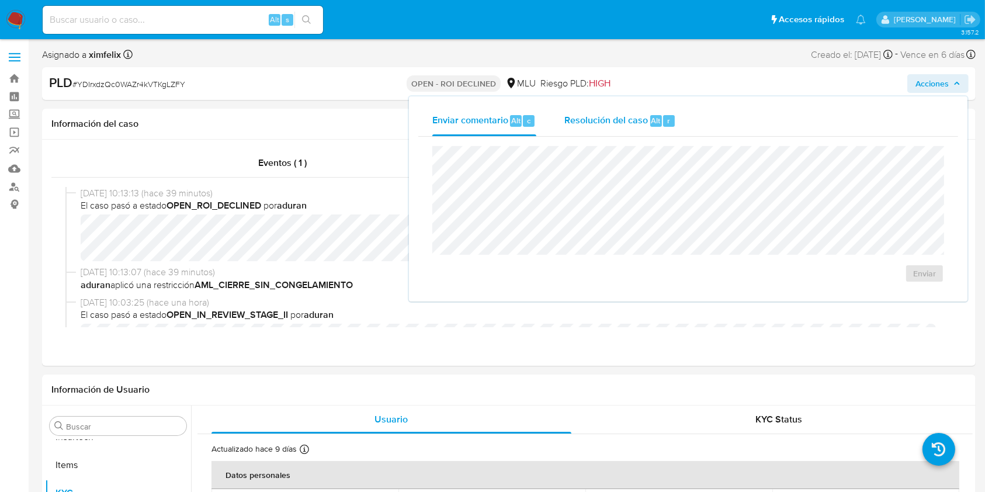
click at [595, 121] on span "Resolución del caso" at bounding box center [606, 119] width 84 height 13
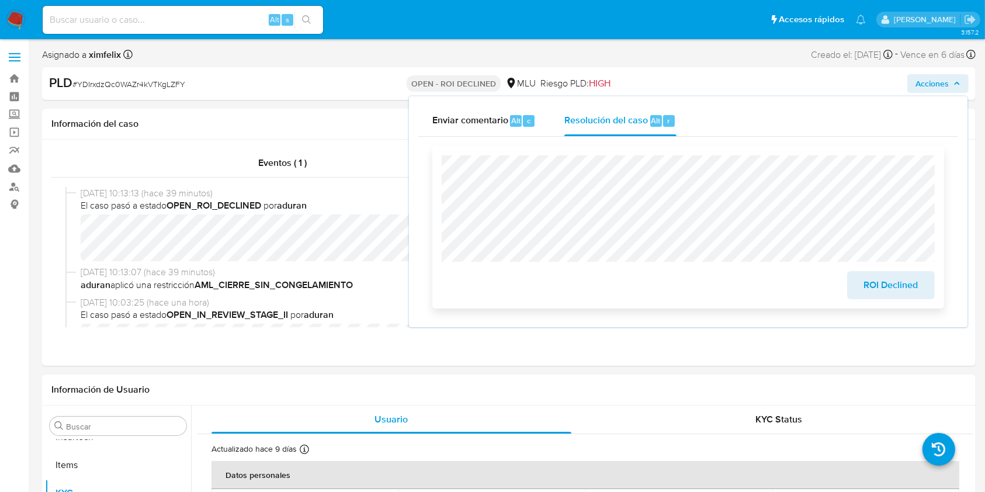
click at [441, 171] on div "ROI Declined" at bounding box center [688, 227] width 512 height 162
click at [869, 283] on span "ROI Declined" at bounding box center [890, 285] width 57 height 26
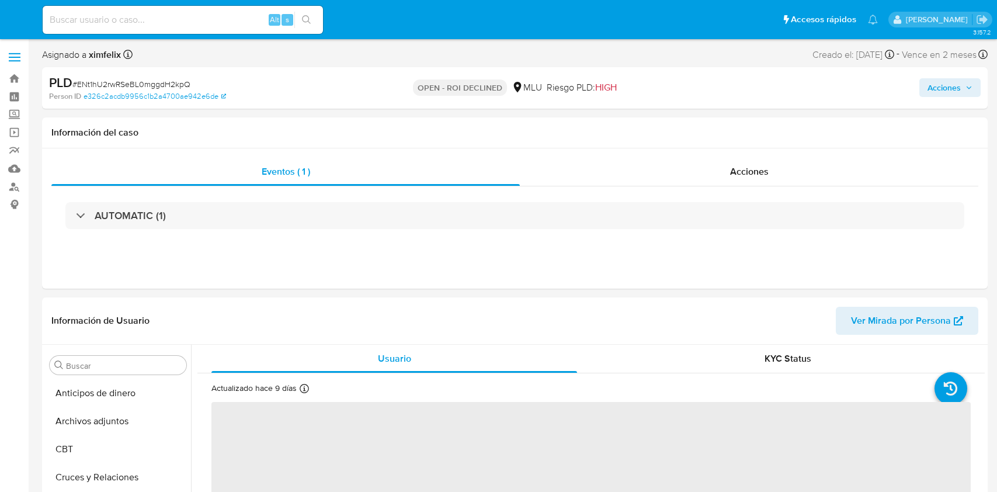
select select "10"
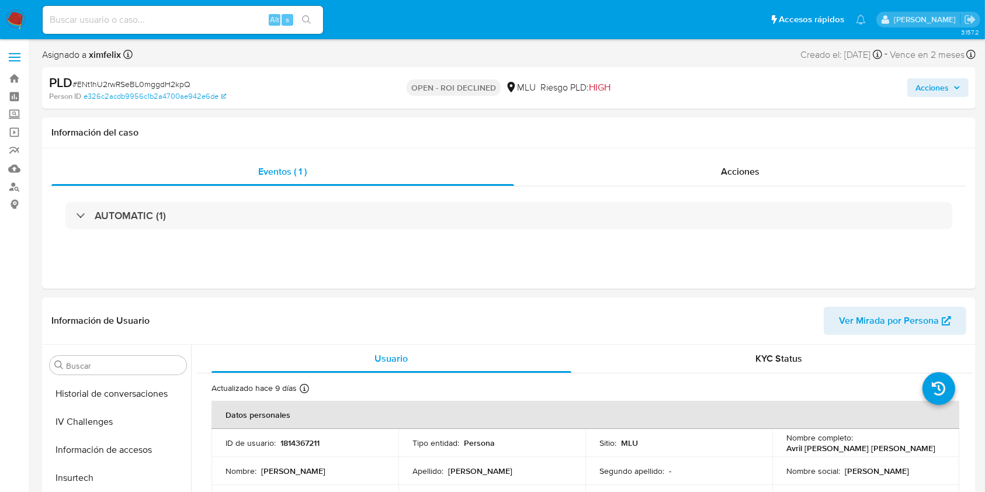
scroll to position [522, 0]
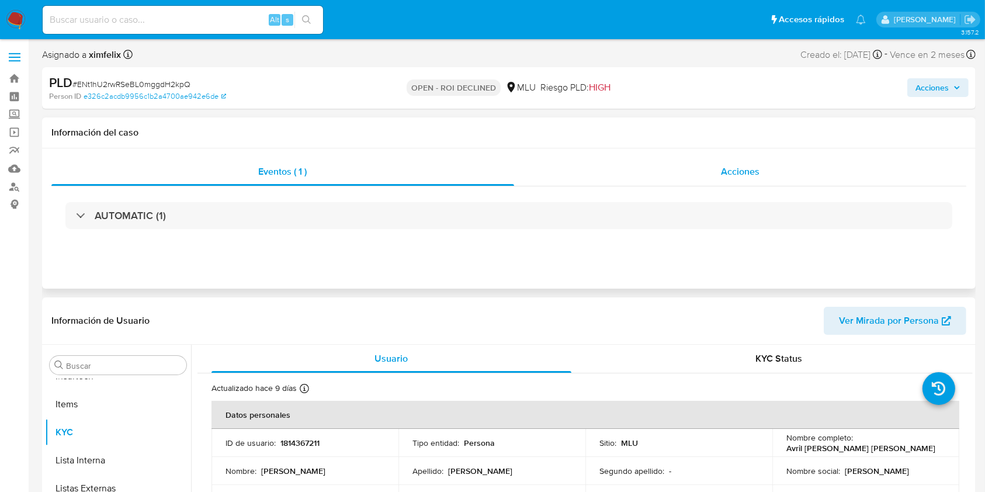
click at [747, 178] on span "Acciones" at bounding box center [740, 171] width 39 height 13
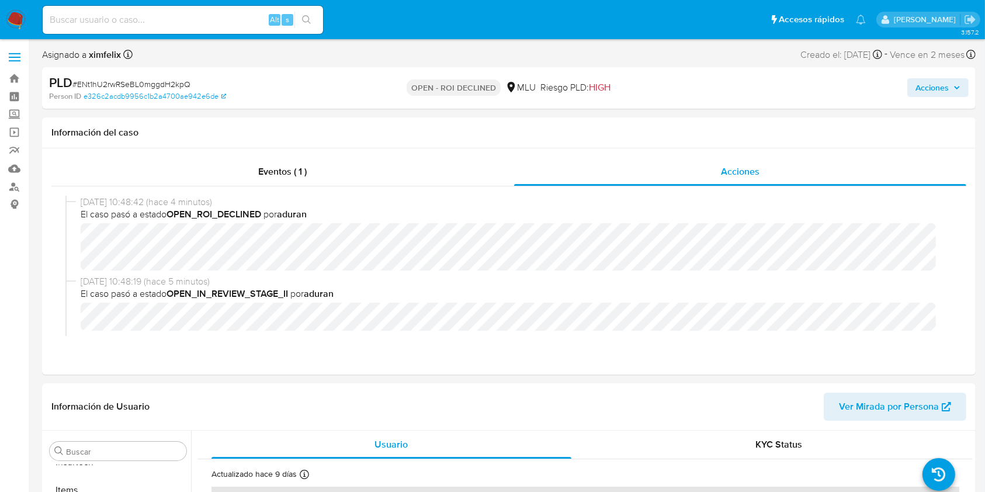
click at [928, 88] on span "Acciones" at bounding box center [932, 87] width 33 height 19
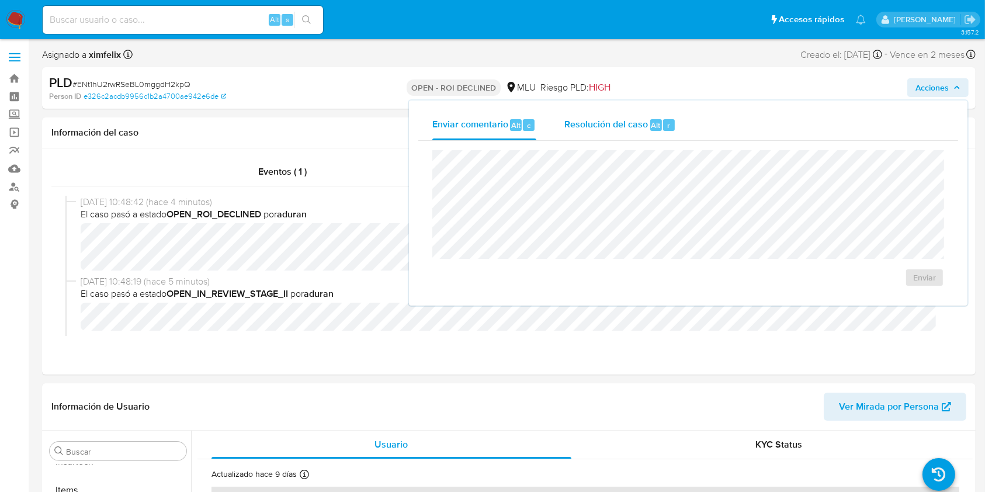
click at [651, 126] on span "Alt" at bounding box center [655, 125] width 9 height 11
click at [873, 286] on span "ROI Declined" at bounding box center [890, 289] width 57 height 26
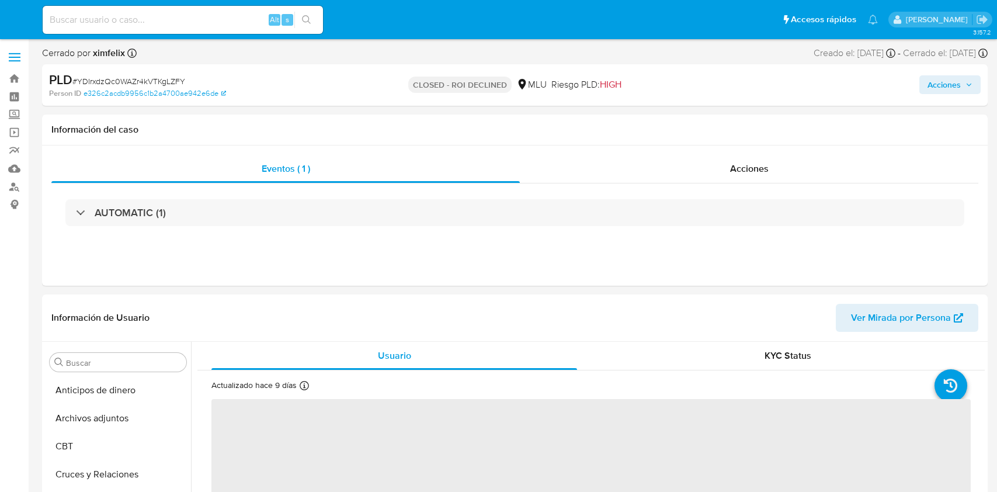
select select "10"
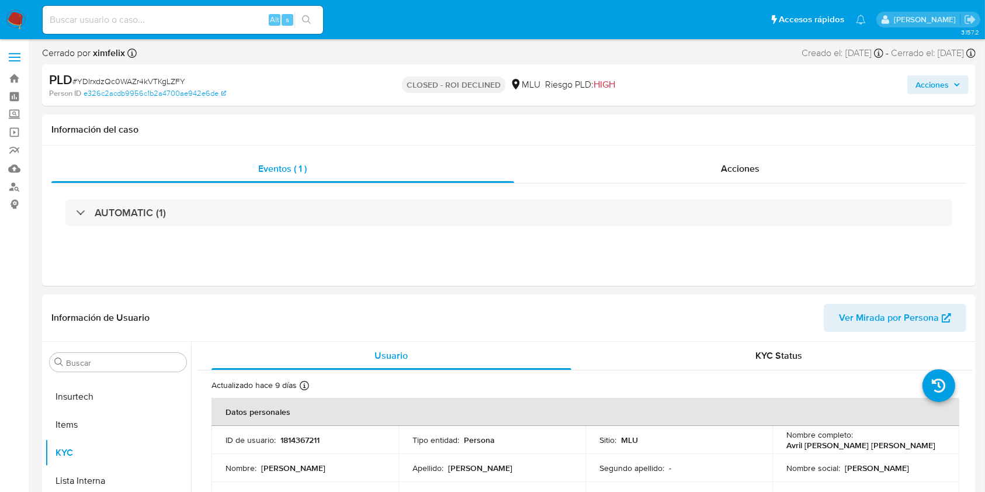
scroll to position [522, 0]
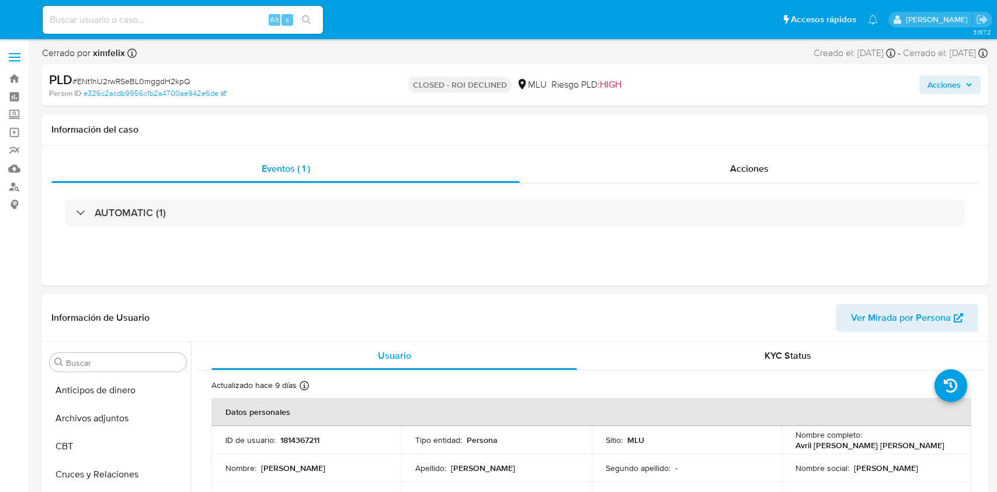
select select "10"
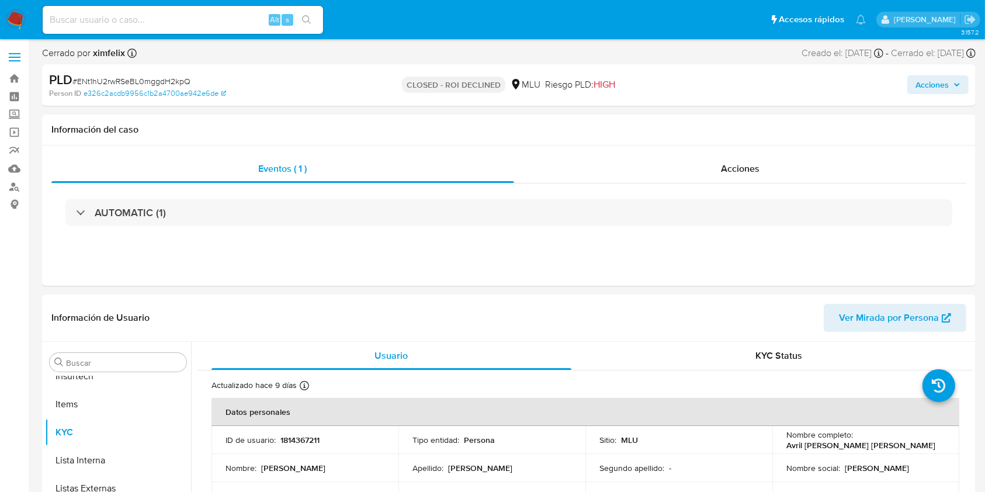
scroll to position [522, 0]
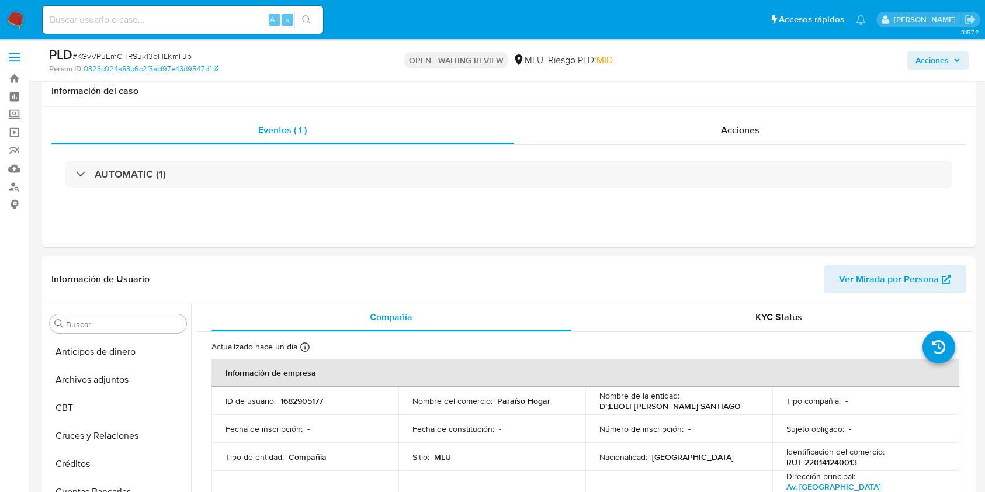
select select "10"
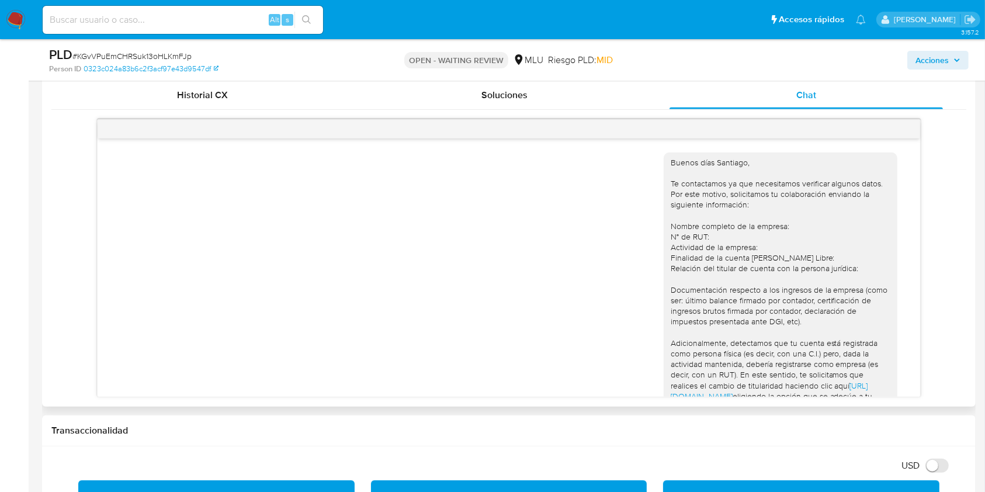
scroll to position [522, 0]
click at [62, 228] on div "Buenos días Santiago, Te contactamos ya que necesitamos verificar algunos datos…" at bounding box center [508, 258] width 915 height 278
